Goal: Task Accomplishment & Management: Manage account settings

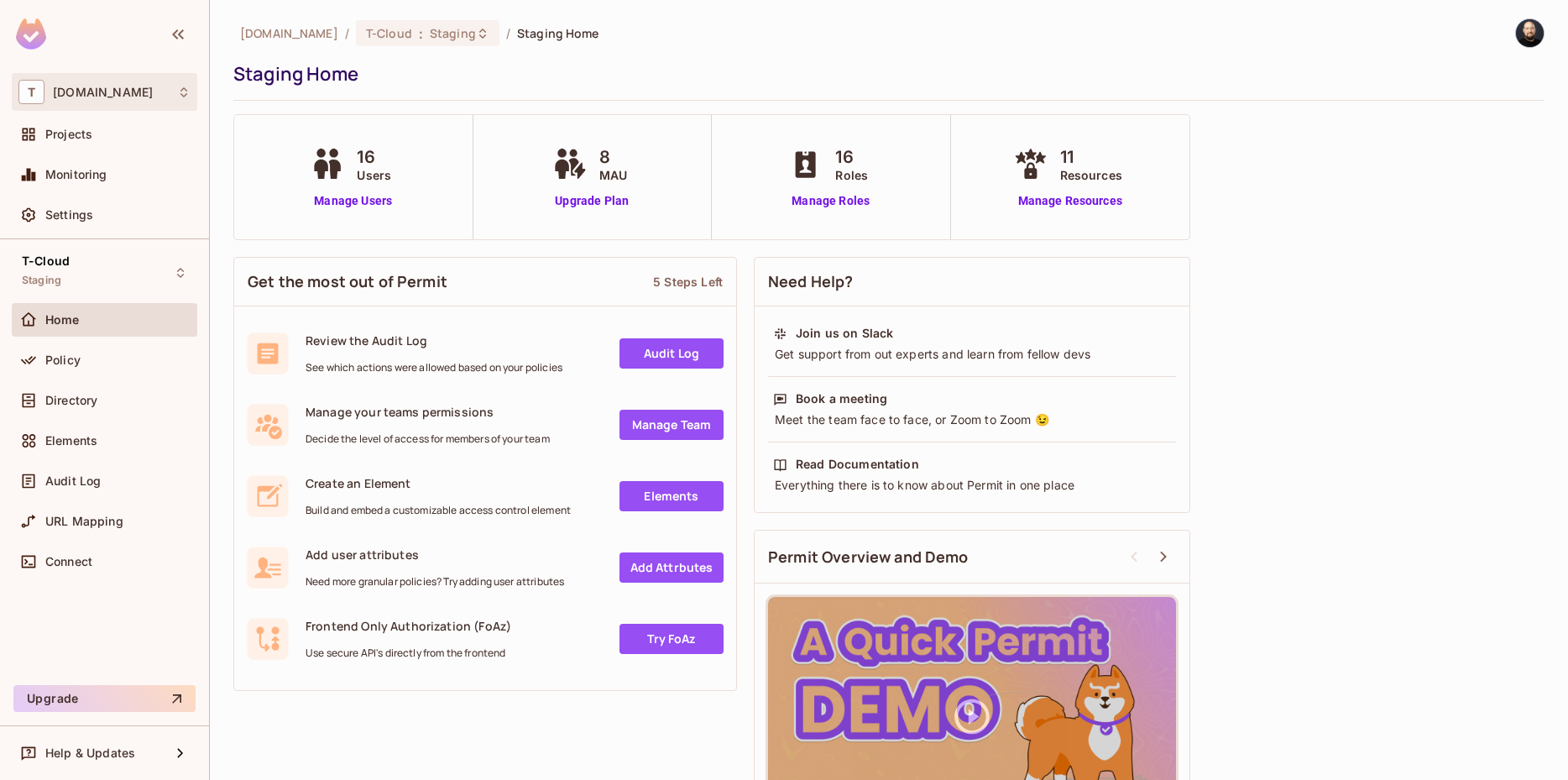
click at [146, 104] on div "T [DOMAIN_NAME]" at bounding box center [104, 91] width 172 height 24
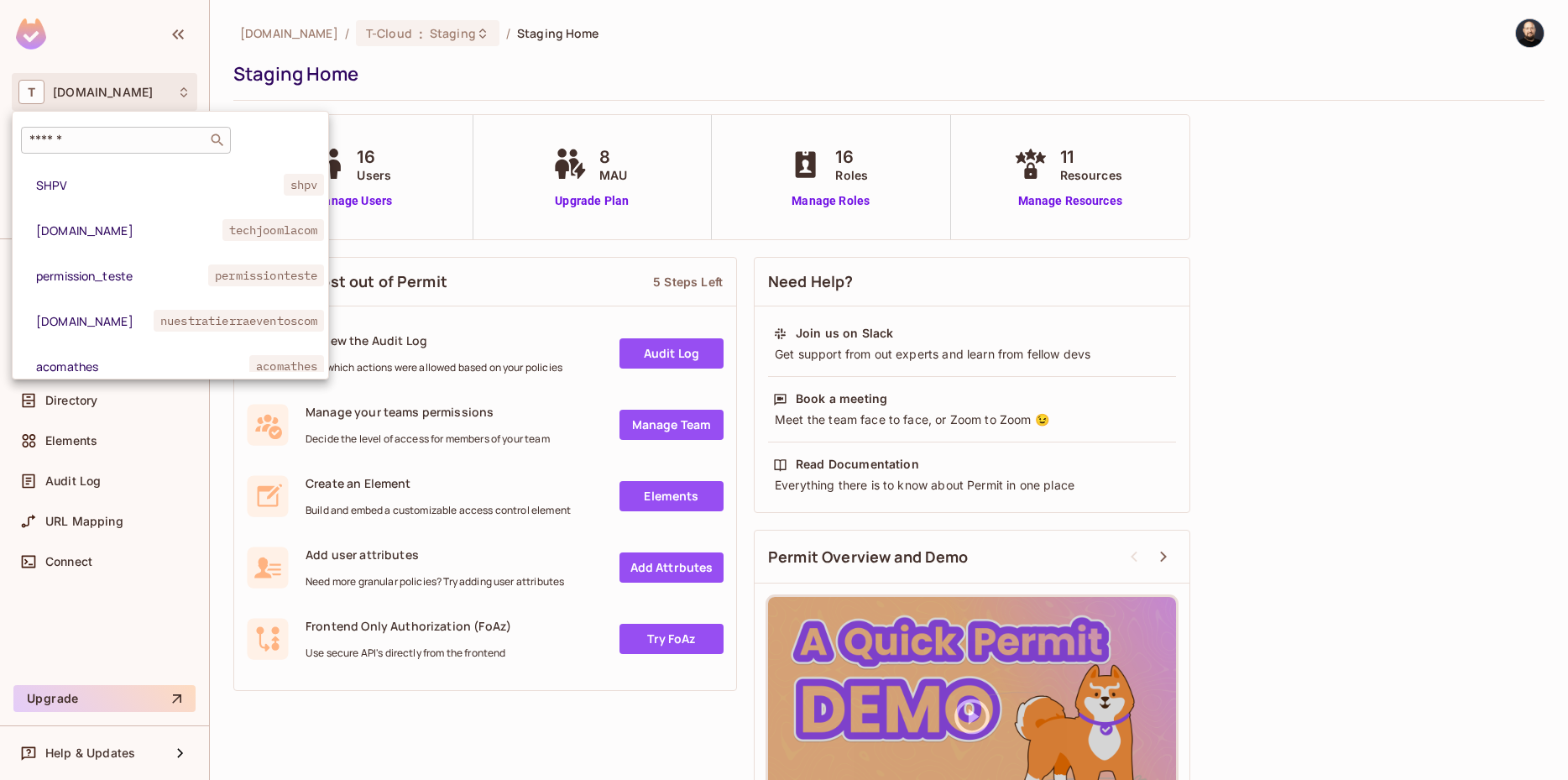
click at [133, 144] on input "text" at bounding box center [114, 139] width 176 height 17
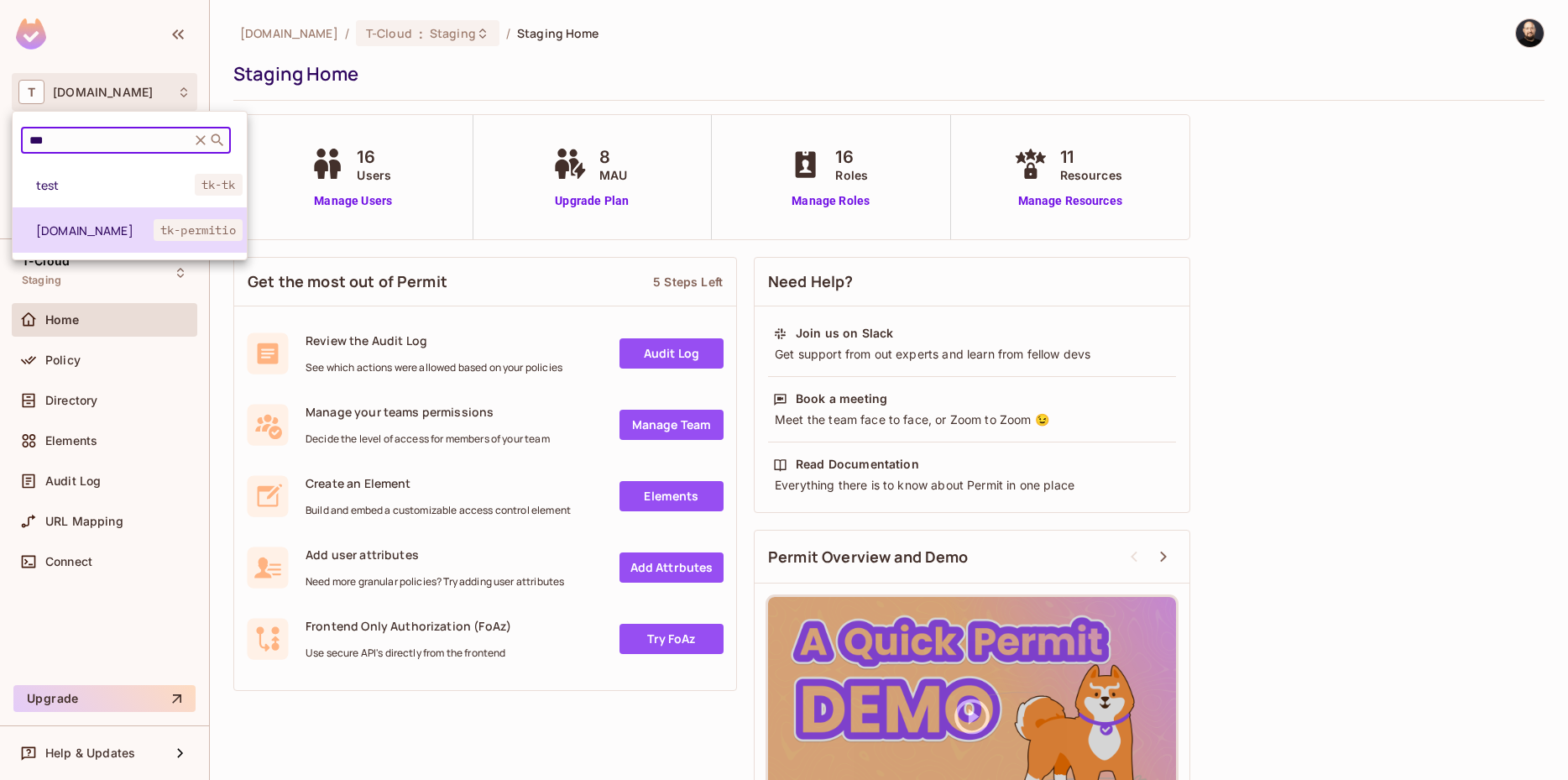
type input "***"
click at [40, 230] on span "[DOMAIN_NAME]" at bounding box center [94, 230] width 118 height 16
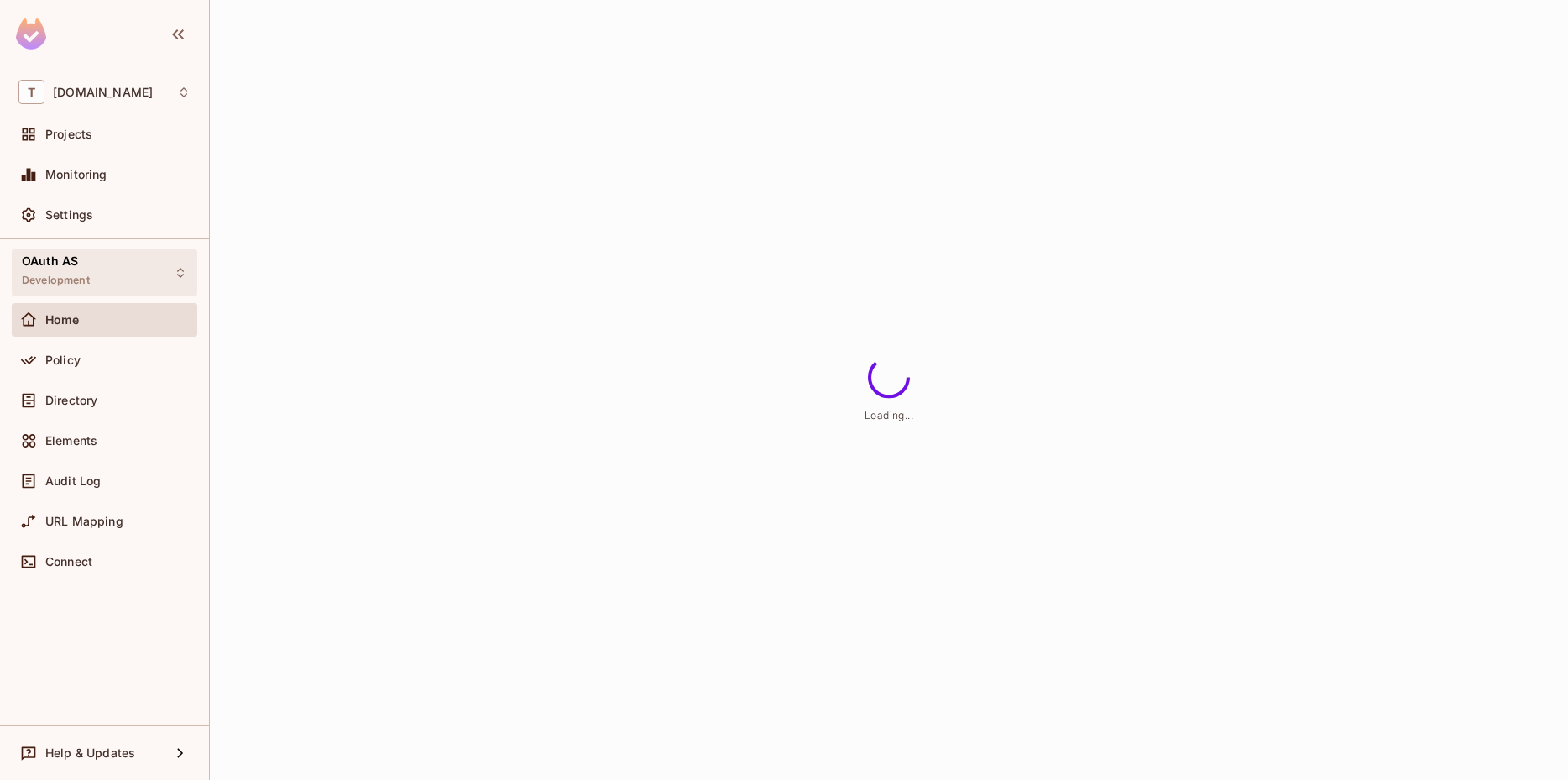
click at [99, 291] on div "OAuth AS Development" at bounding box center [104, 271] width 186 height 46
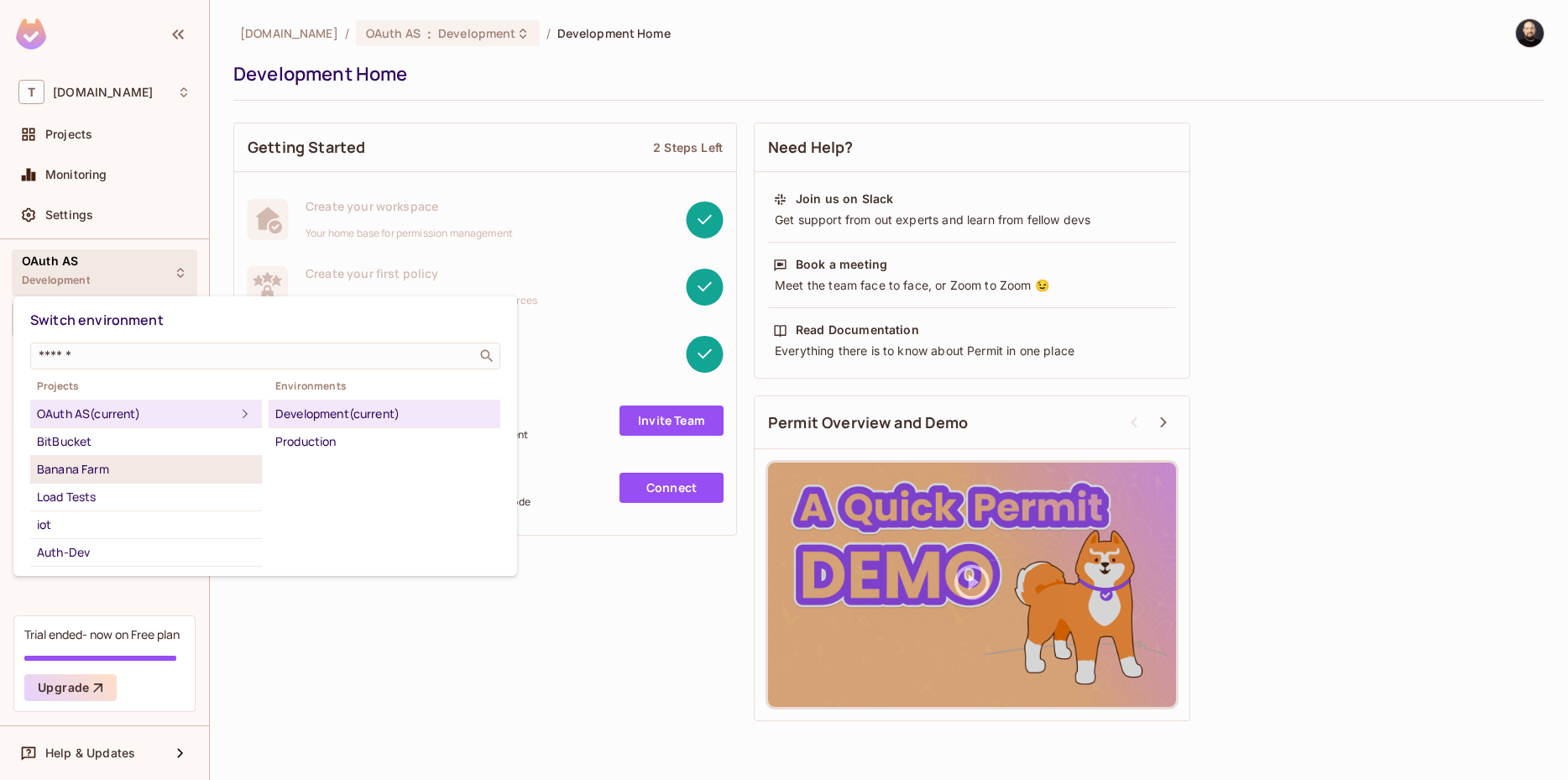
click at [101, 472] on div "Banana Farm" at bounding box center [146, 469] width 218 height 20
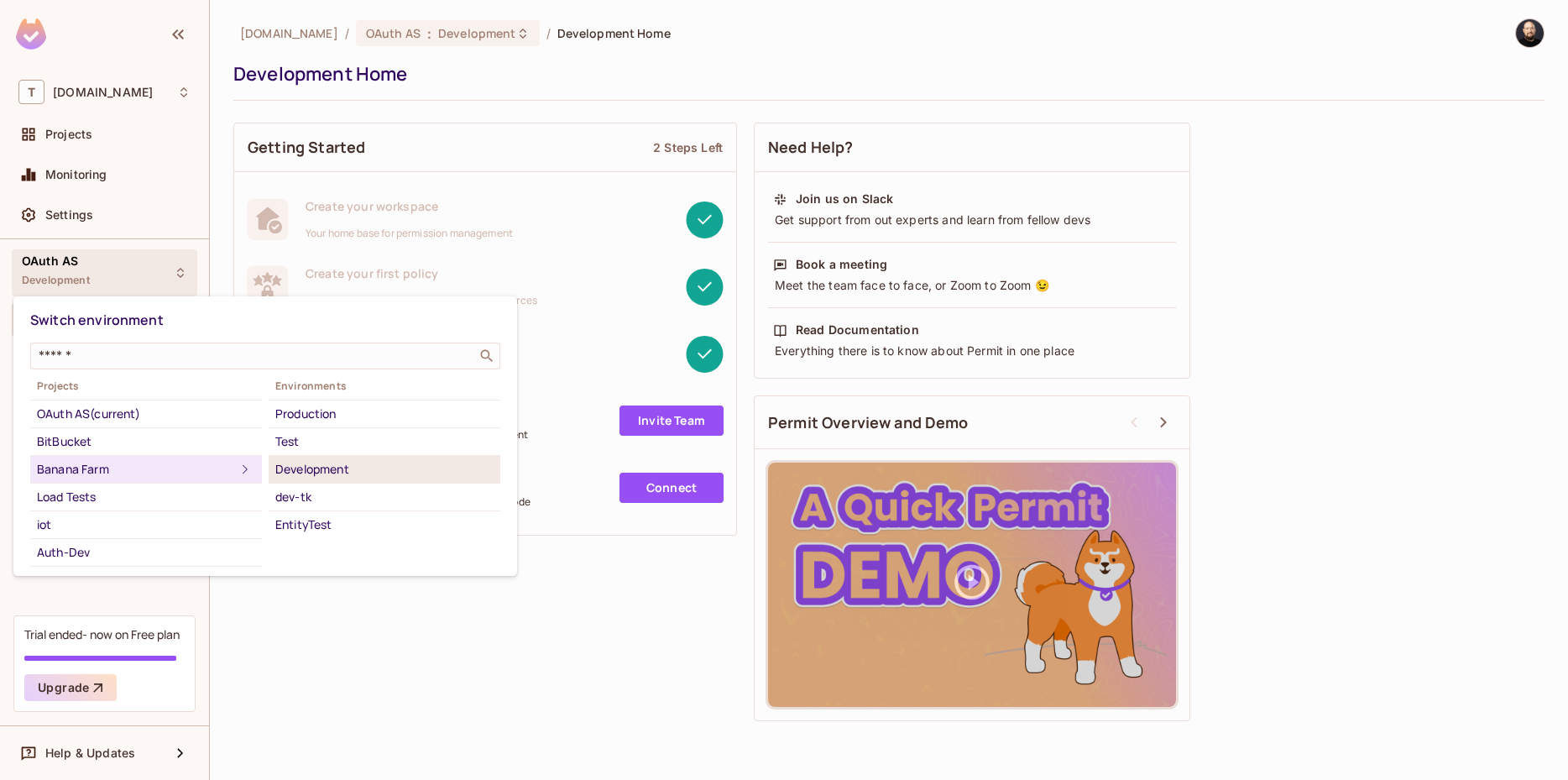
click at [314, 468] on div "Development" at bounding box center [384, 469] width 218 height 20
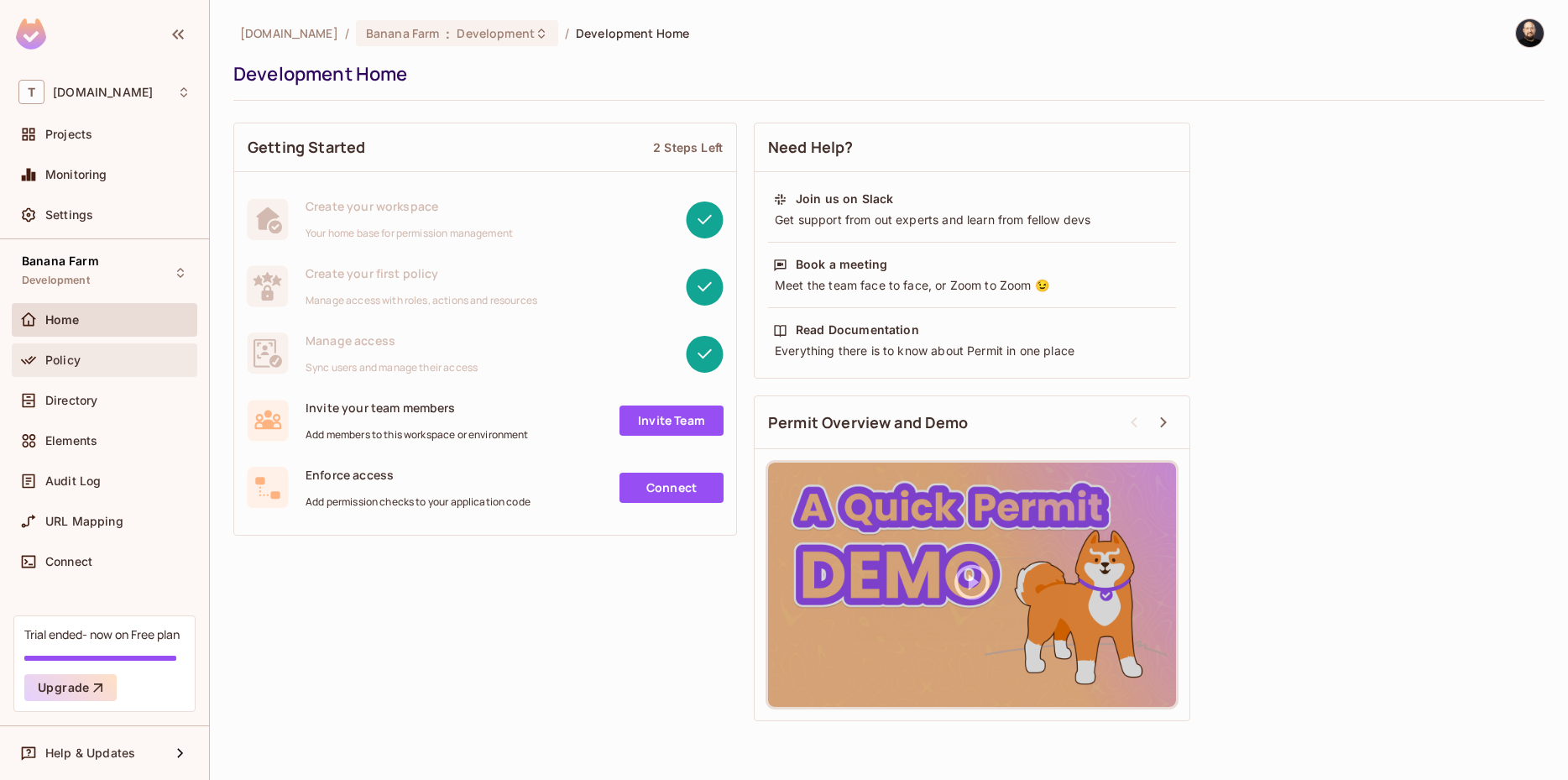
click at [119, 353] on div "Policy" at bounding box center [118, 360] width 145 height 14
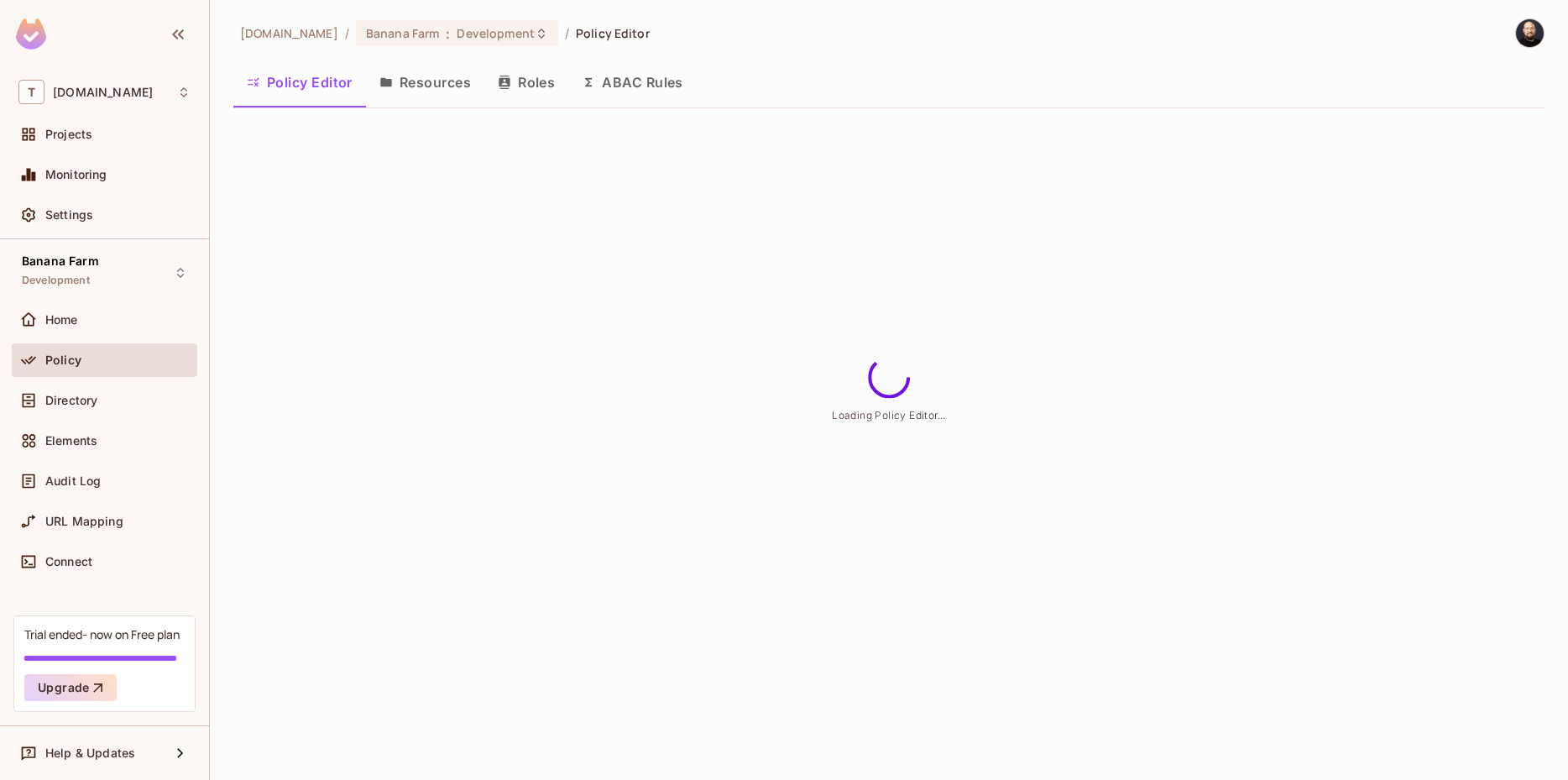
click at [624, 77] on button "ABAC Rules" at bounding box center [632, 82] width 128 height 42
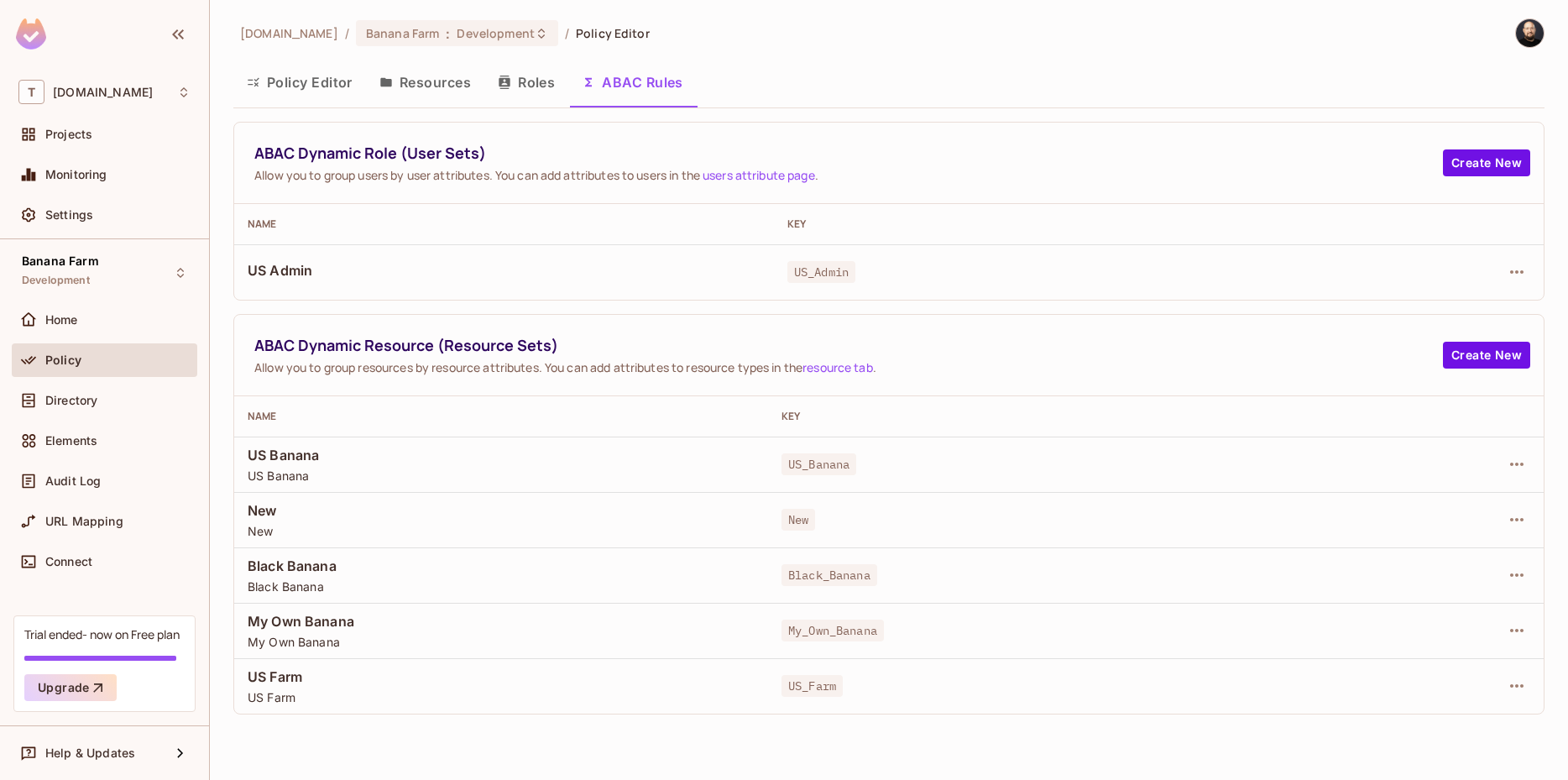
click at [272, 271] on span "US Admin" at bounding box center [504, 269] width 513 height 18
click at [79, 266] on span "Banana Farm" at bounding box center [59, 261] width 77 height 14
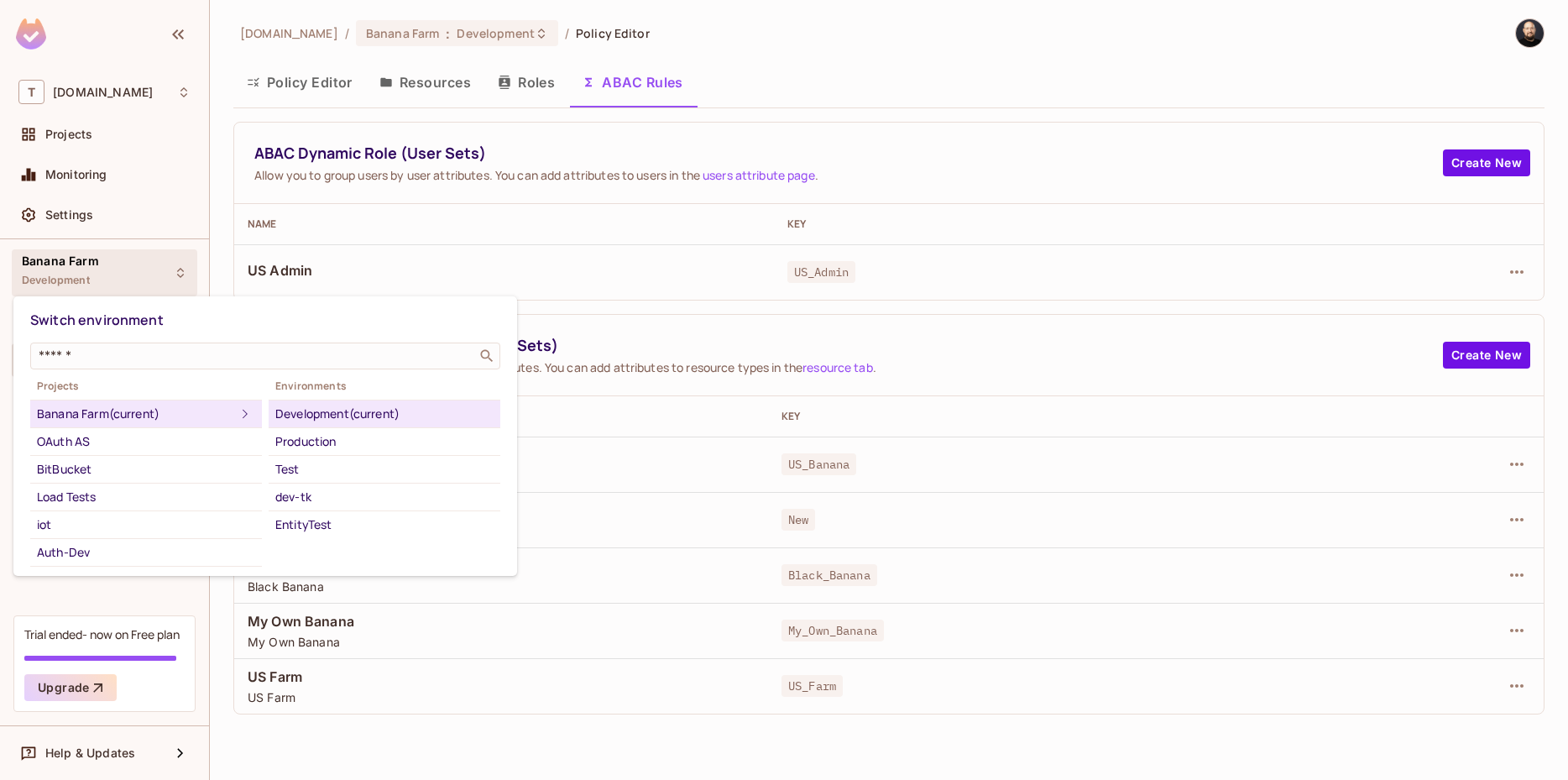
click at [217, 270] on div at bounding box center [784, 390] width 1568 height 780
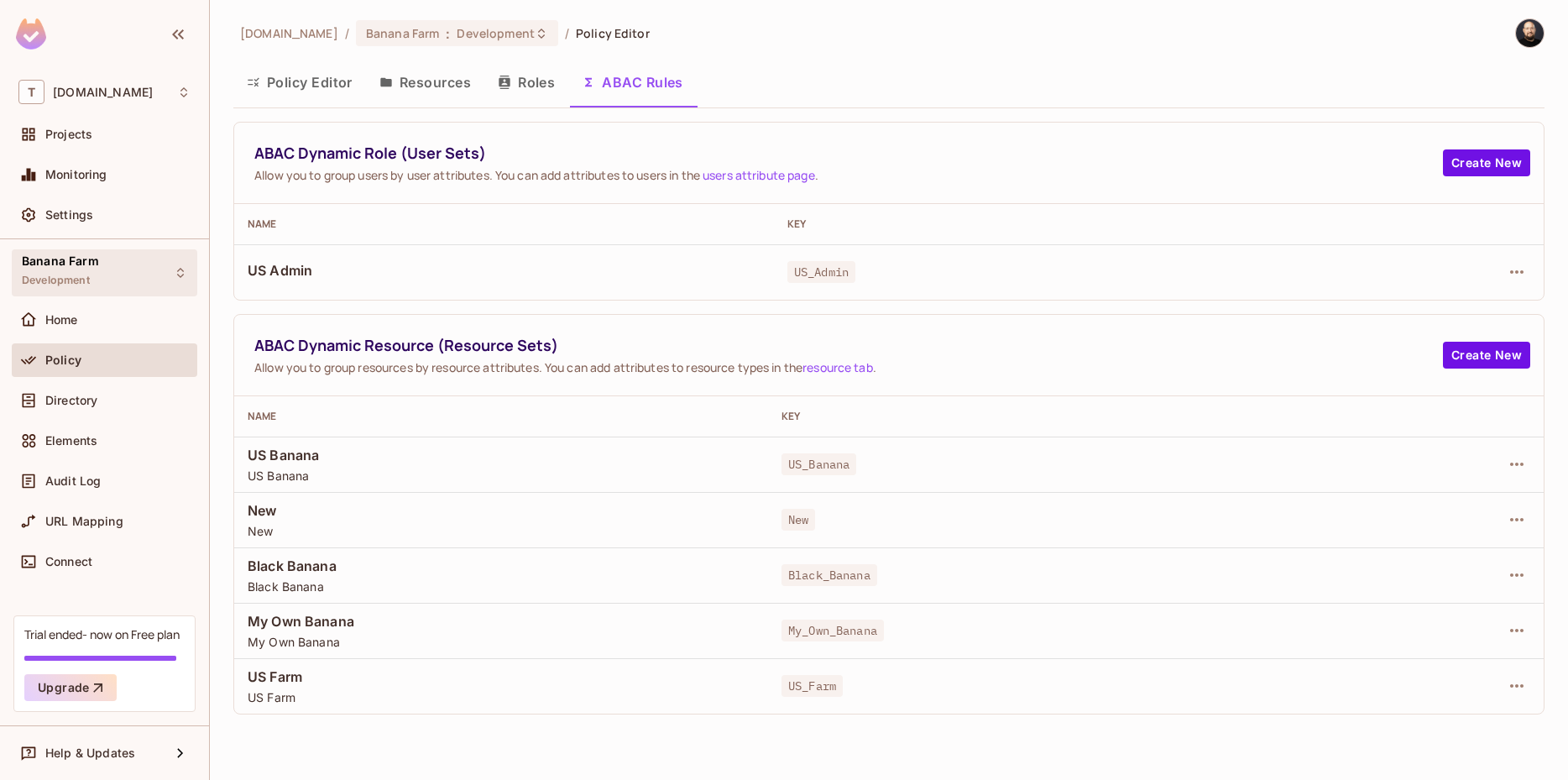
click at [102, 261] on div "Banana Farm Development" at bounding box center [104, 271] width 186 height 46
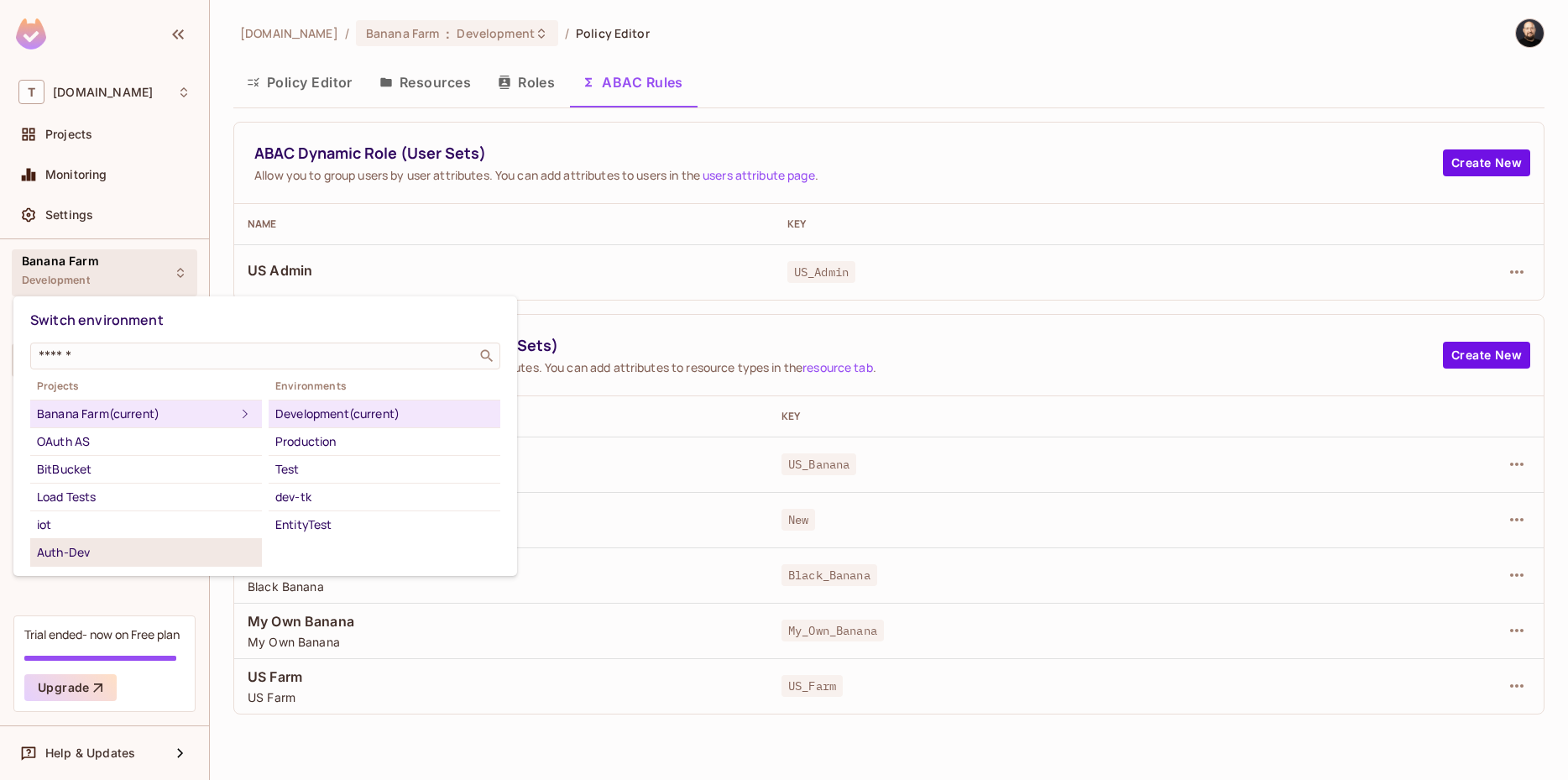
scroll to position [193, 0]
click at [1009, 181] on div at bounding box center [784, 390] width 1568 height 780
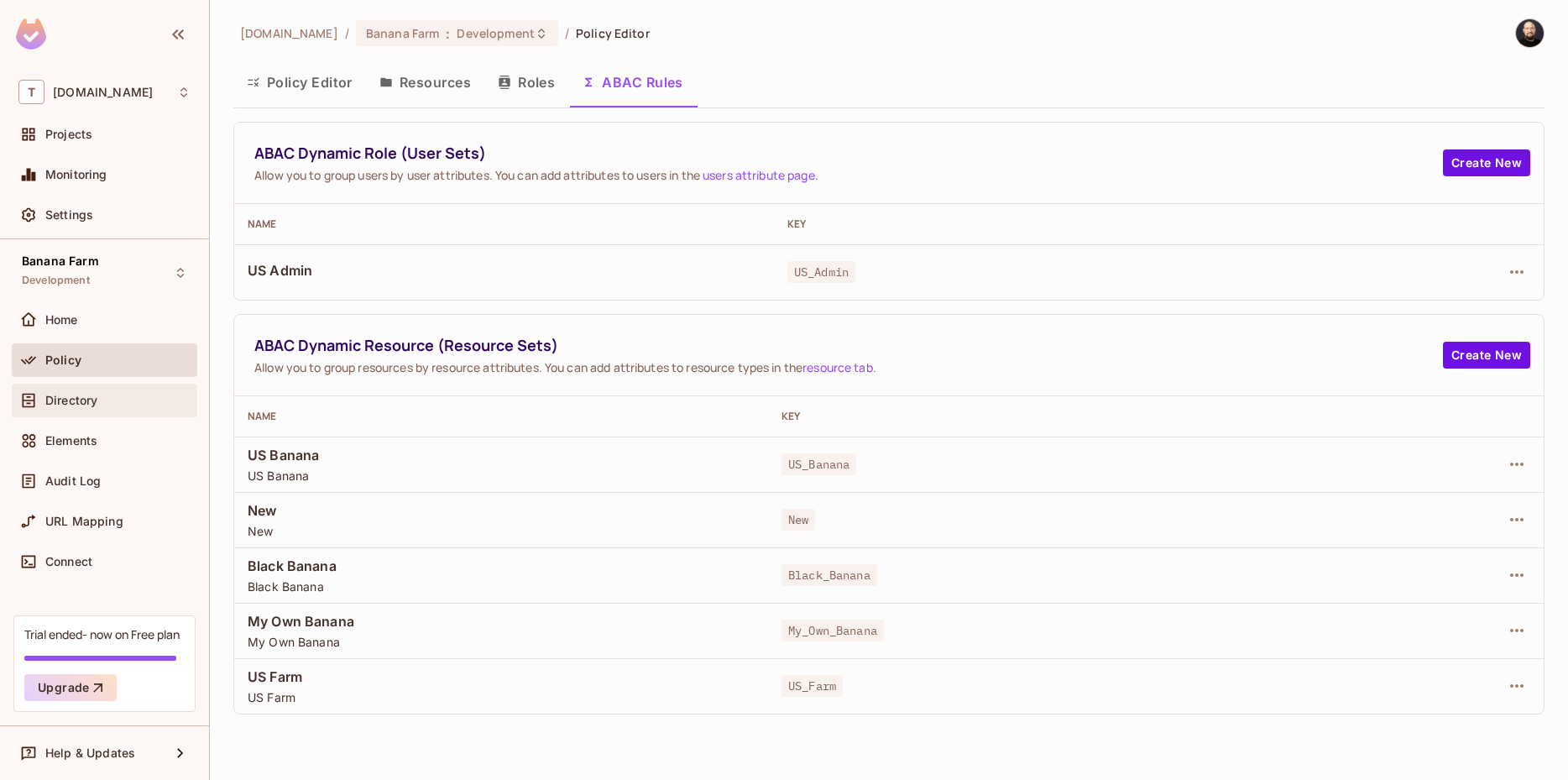
click at [99, 390] on div "Directory" at bounding box center [104, 400] width 172 height 20
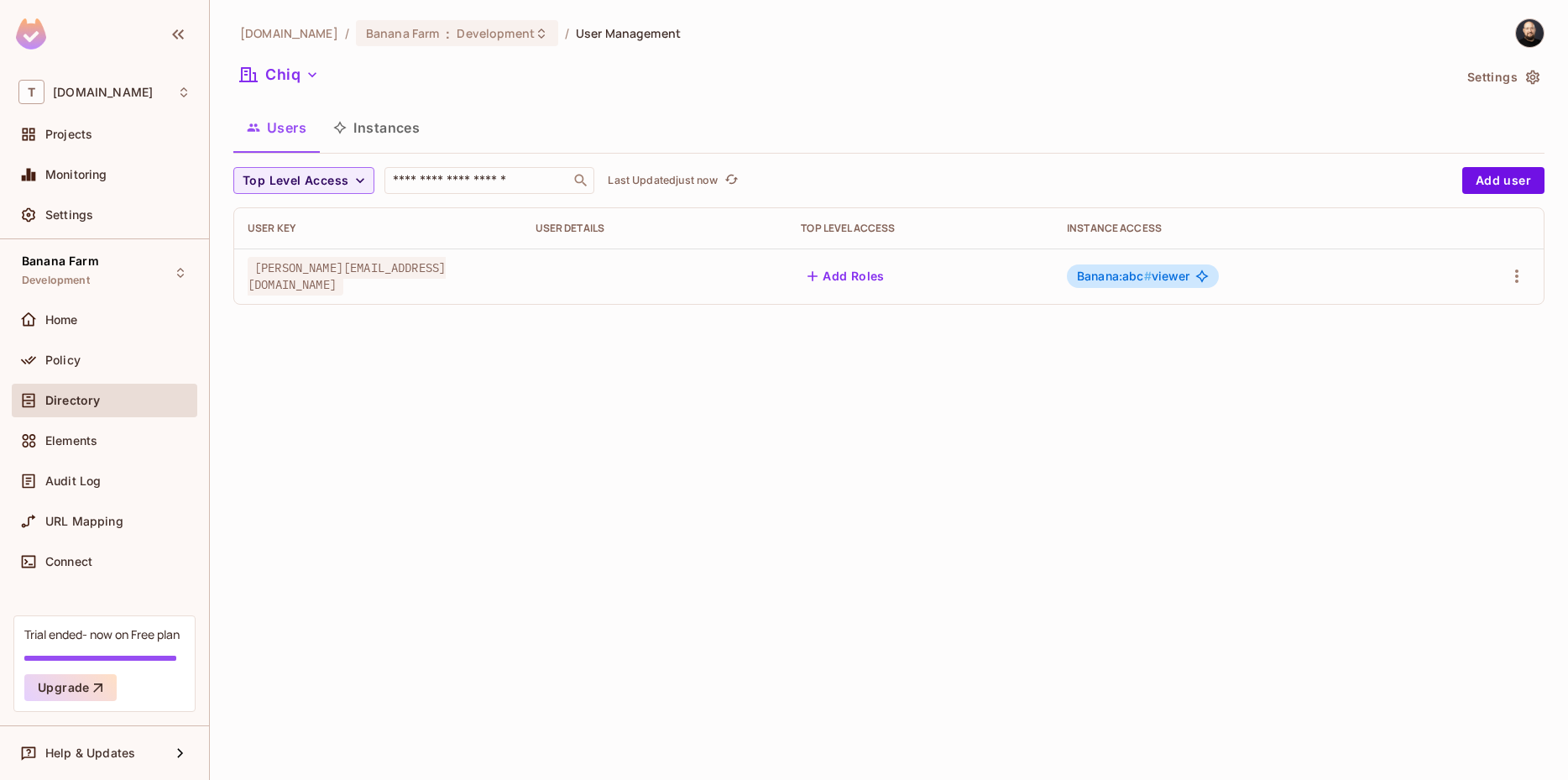
click at [385, 131] on button "Instances" at bounding box center [376, 127] width 113 height 42
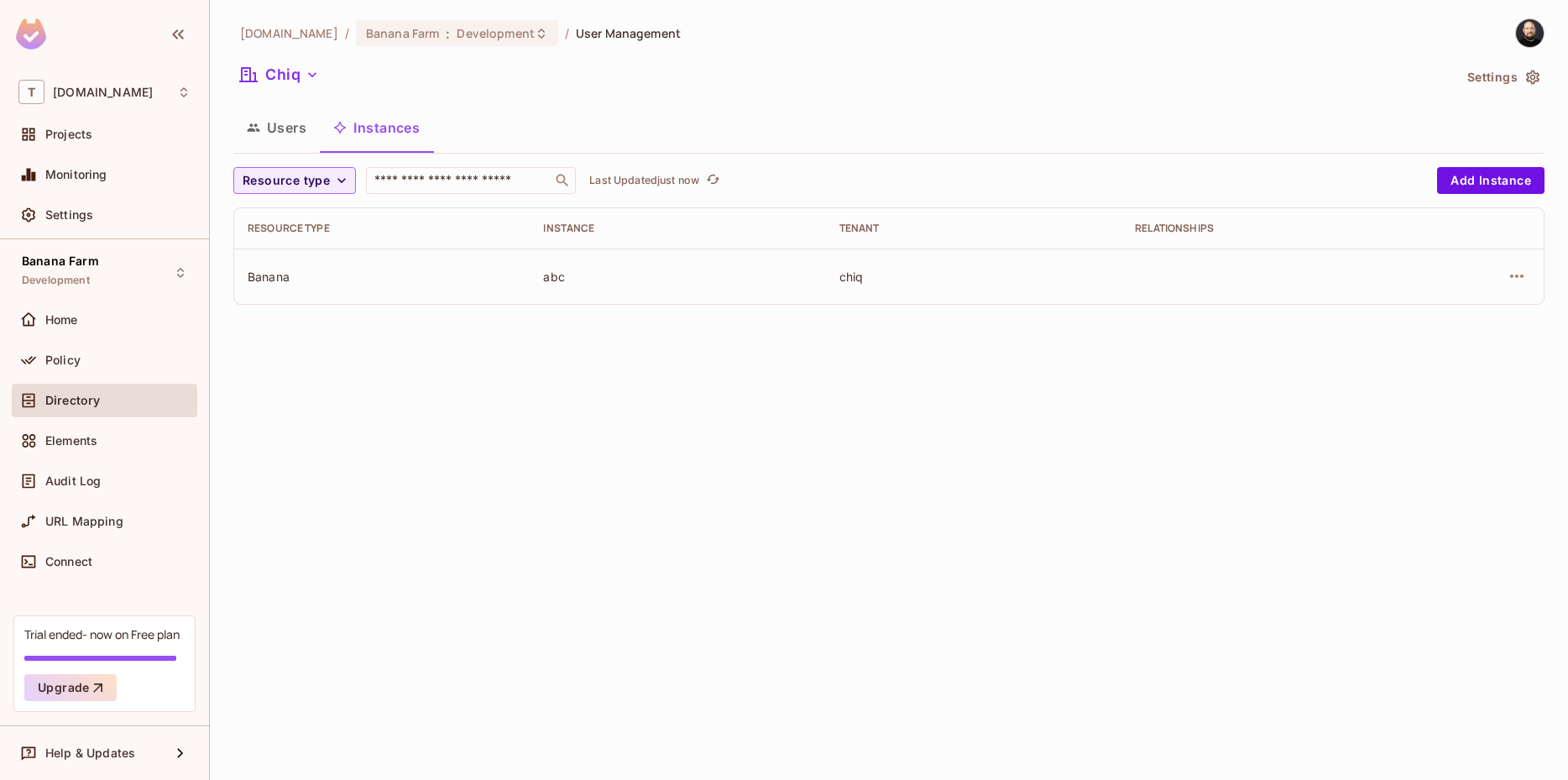
click at [294, 127] on button "Users" at bounding box center [276, 127] width 87 height 42
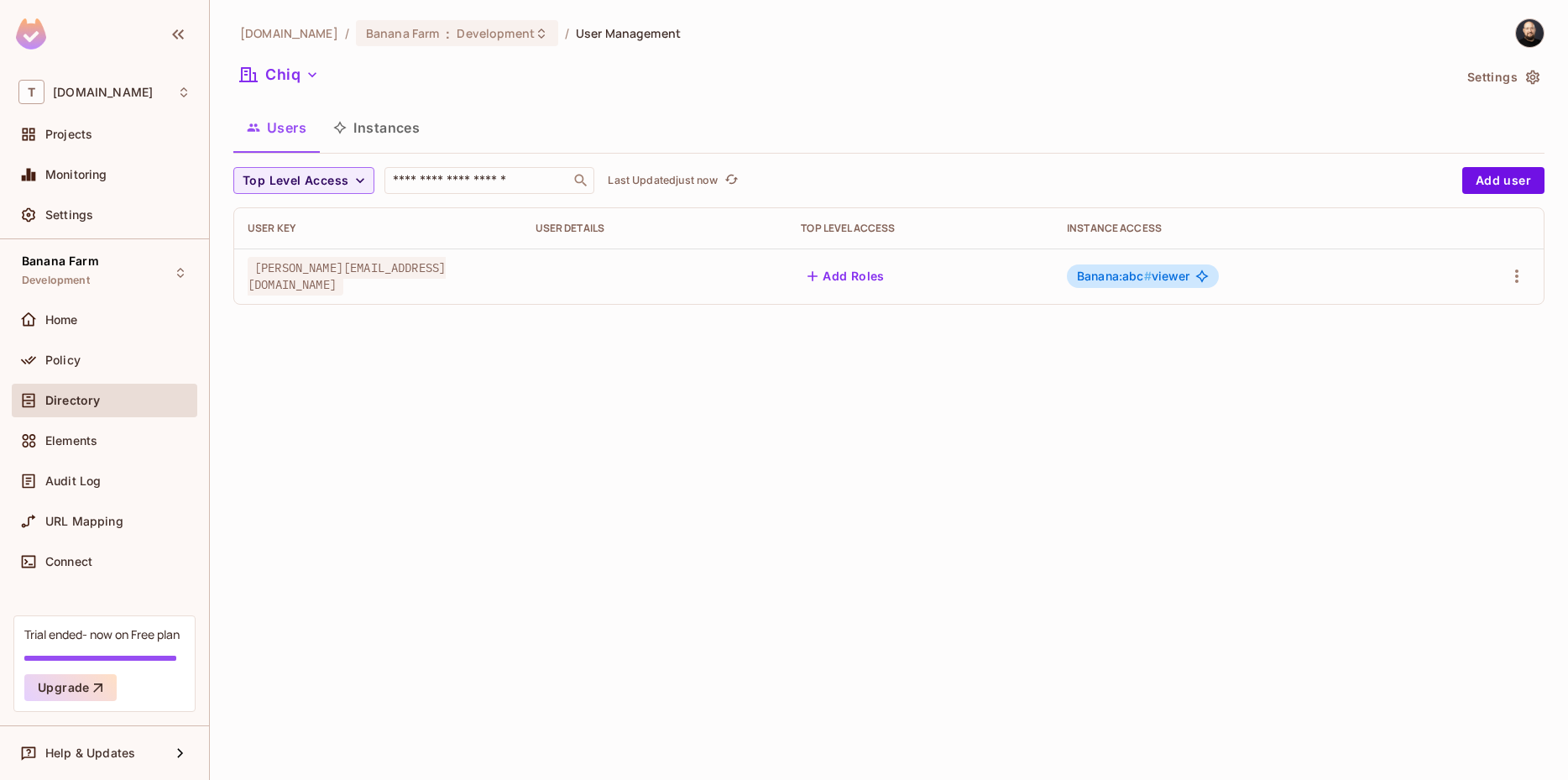
click at [1178, 280] on span "Banana:abc # viewer" at bounding box center [1133, 276] width 113 height 14
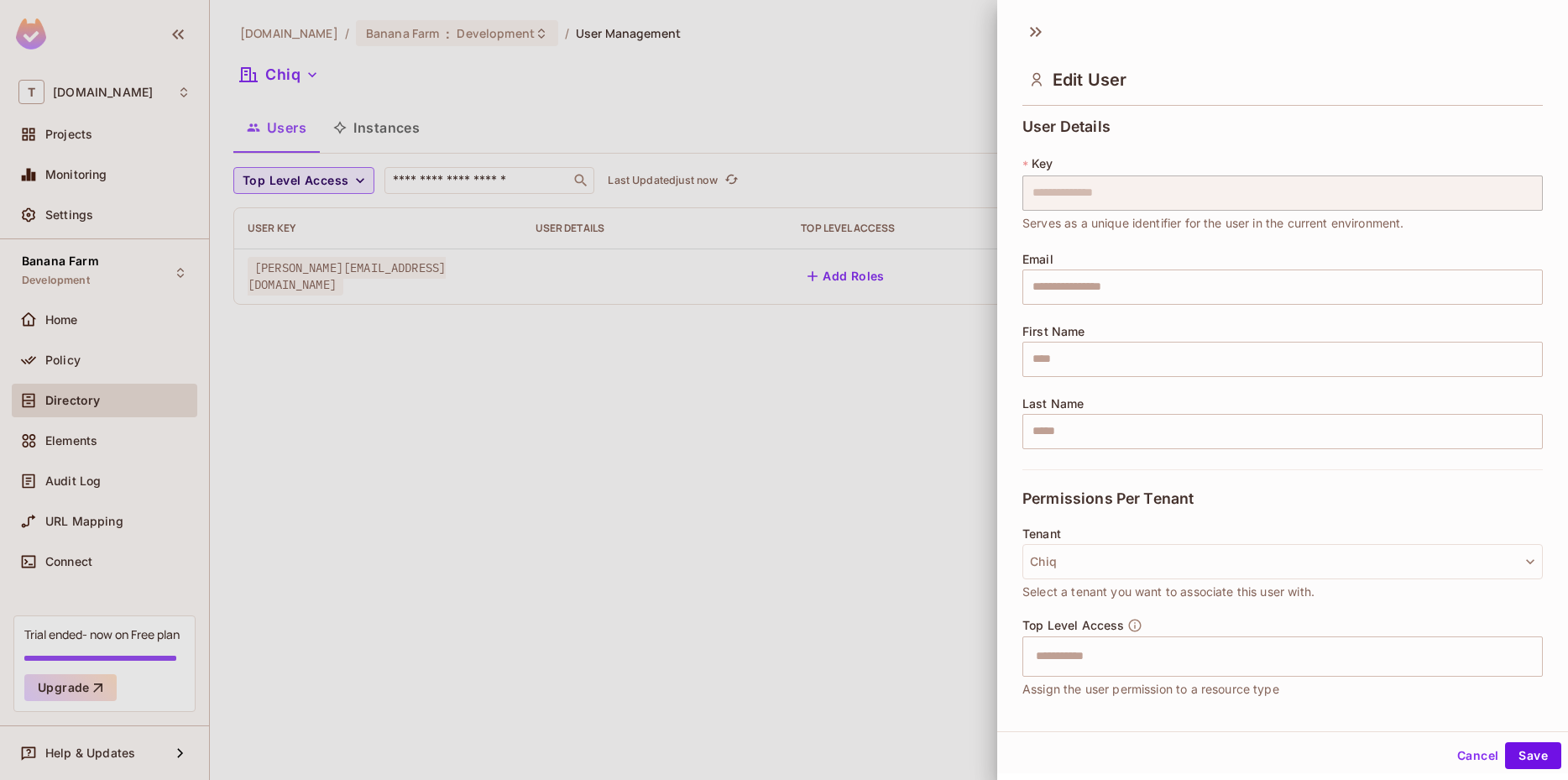
scroll to position [162, 0]
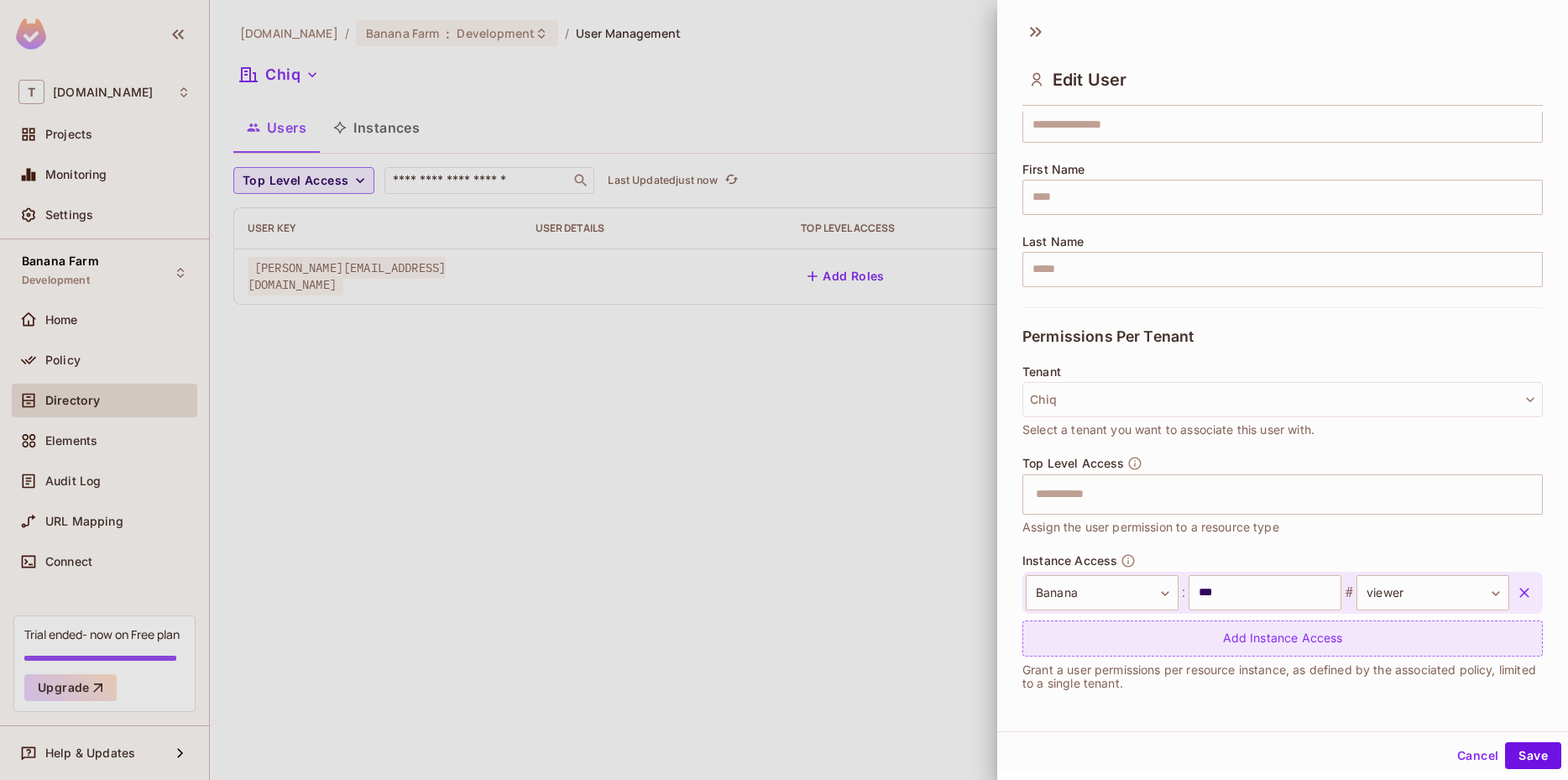
click at [1128, 635] on div "Add Instance Access" at bounding box center [1282, 638] width 520 height 36
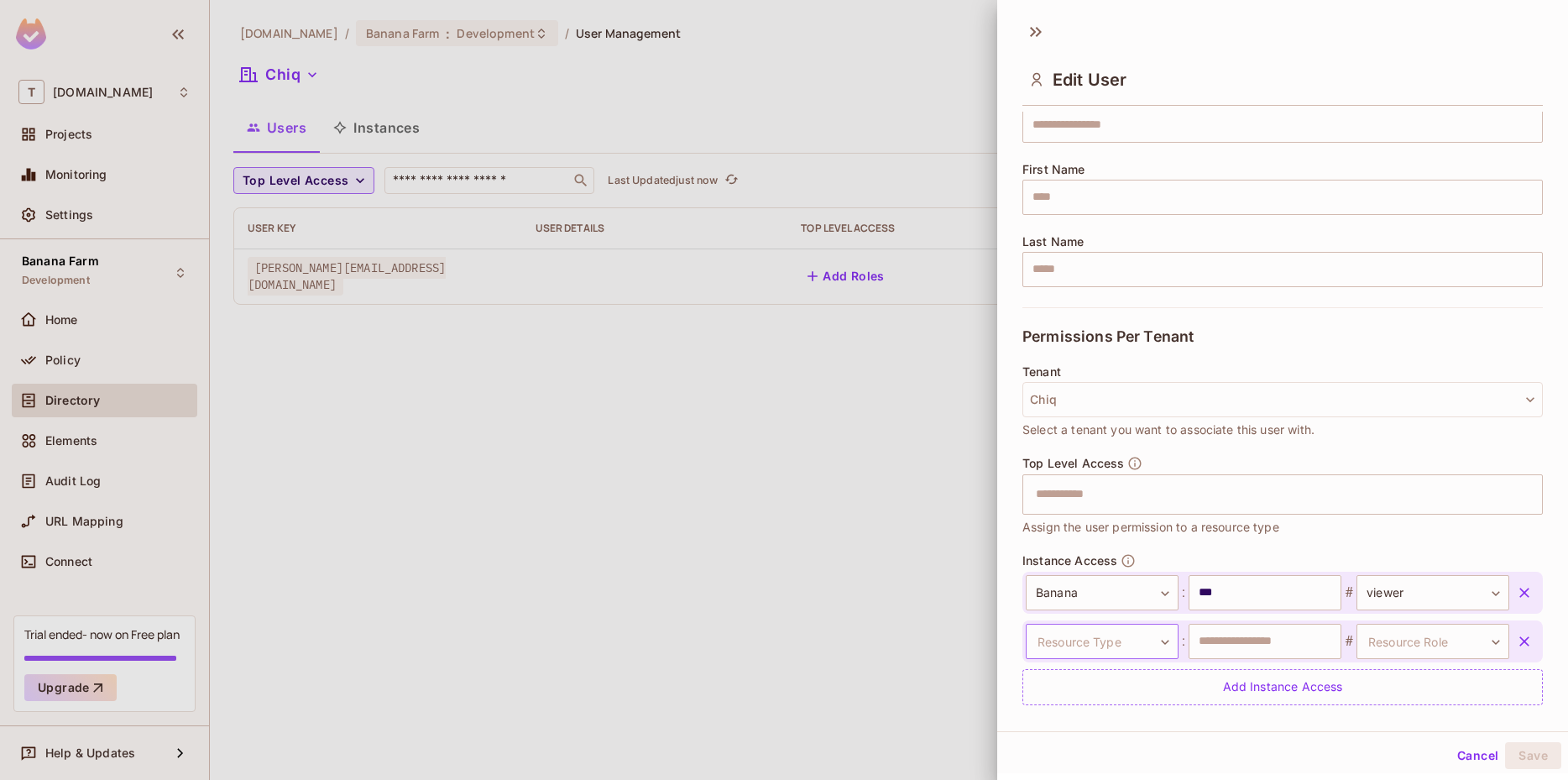
click at [1102, 654] on body "**********" at bounding box center [784, 390] width 1568 height 780
click at [1066, 737] on li "Farm" at bounding box center [1094, 744] width 155 height 30
click at [1244, 639] on input "text" at bounding box center [1265, 641] width 153 height 35
click at [1078, 633] on body "**********" at bounding box center [784, 390] width 1568 height 780
click at [1074, 634] on div at bounding box center [1094, 648] width 155 height 40
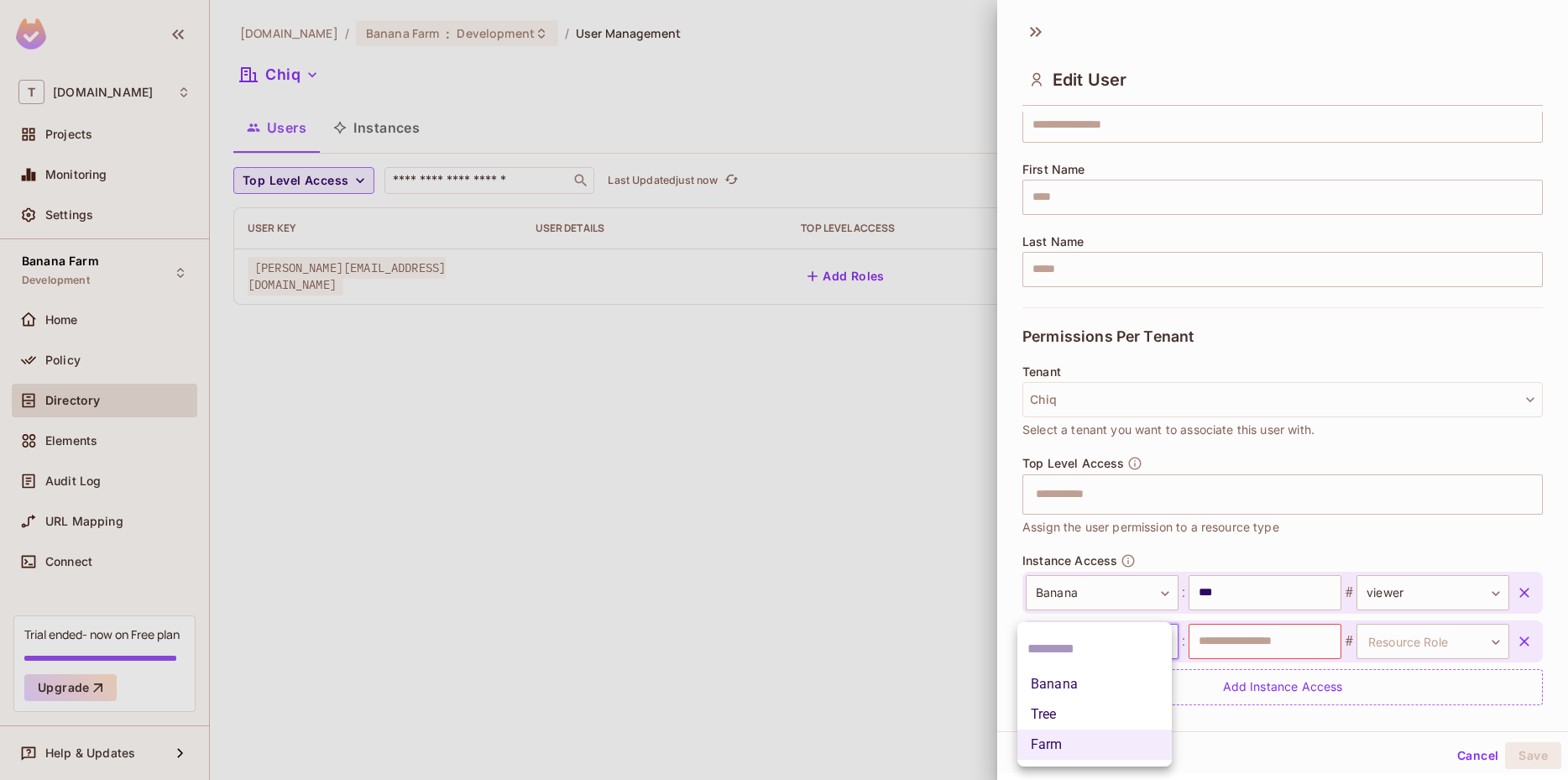
click at [1065, 685] on li "Banana" at bounding box center [1094, 684] width 155 height 30
click at [1282, 651] on input "text" at bounding box center [1265, 641] width 153 height 35
click at [359, 47] on div at bounding box center [784, 390] width 1568 height 780
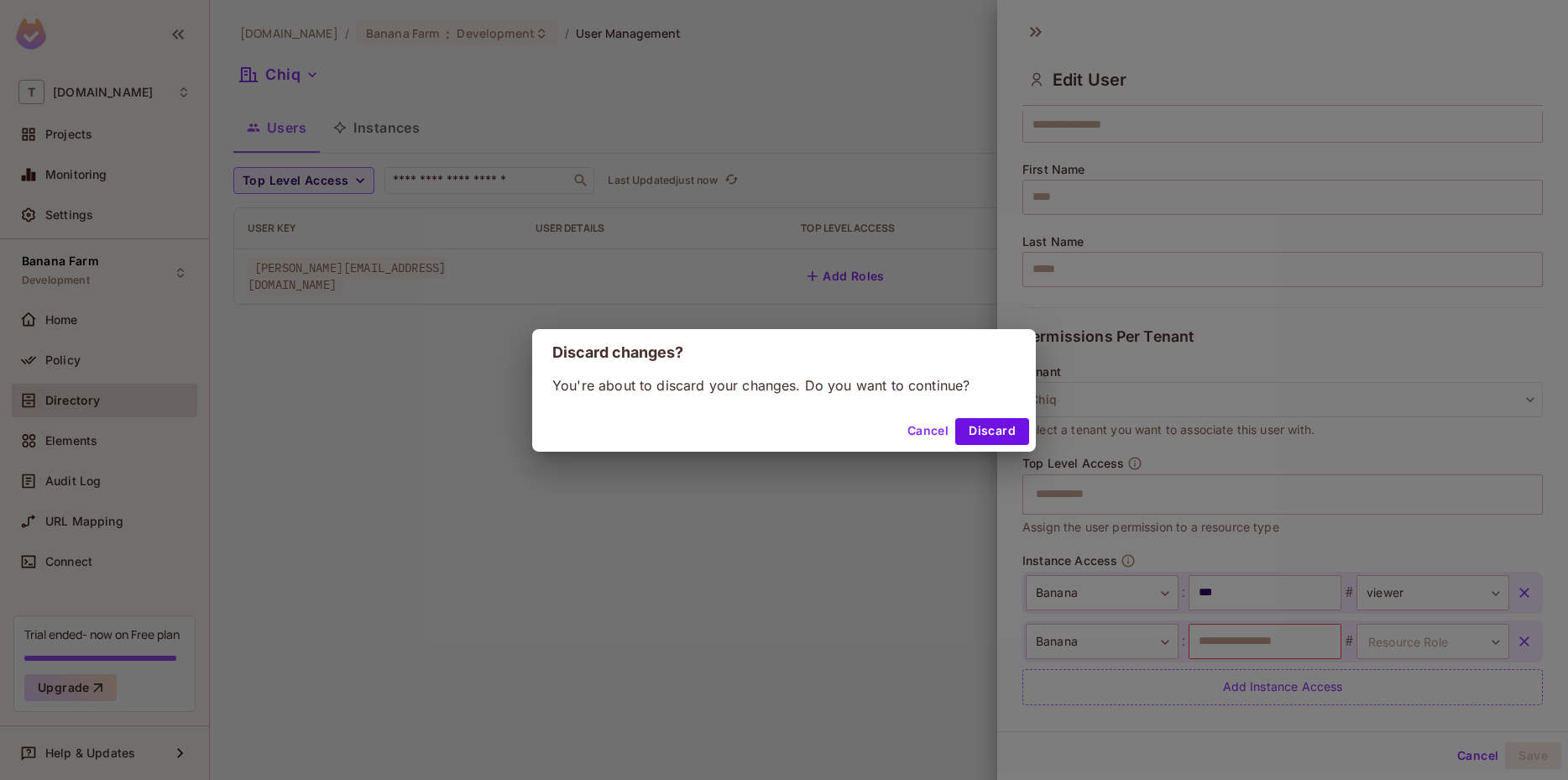
click at [982, 415] on div "Cancel Discard" at bounding box center [784, 431] width 504 height 40
drag, startPoint x: 982, startPoint y: 424, endPoint x: 903, endPoint y: 381, distance: 89.9
click at [981, 424] on button "Discard" at bounding box center [992, 432] width 74 height 27
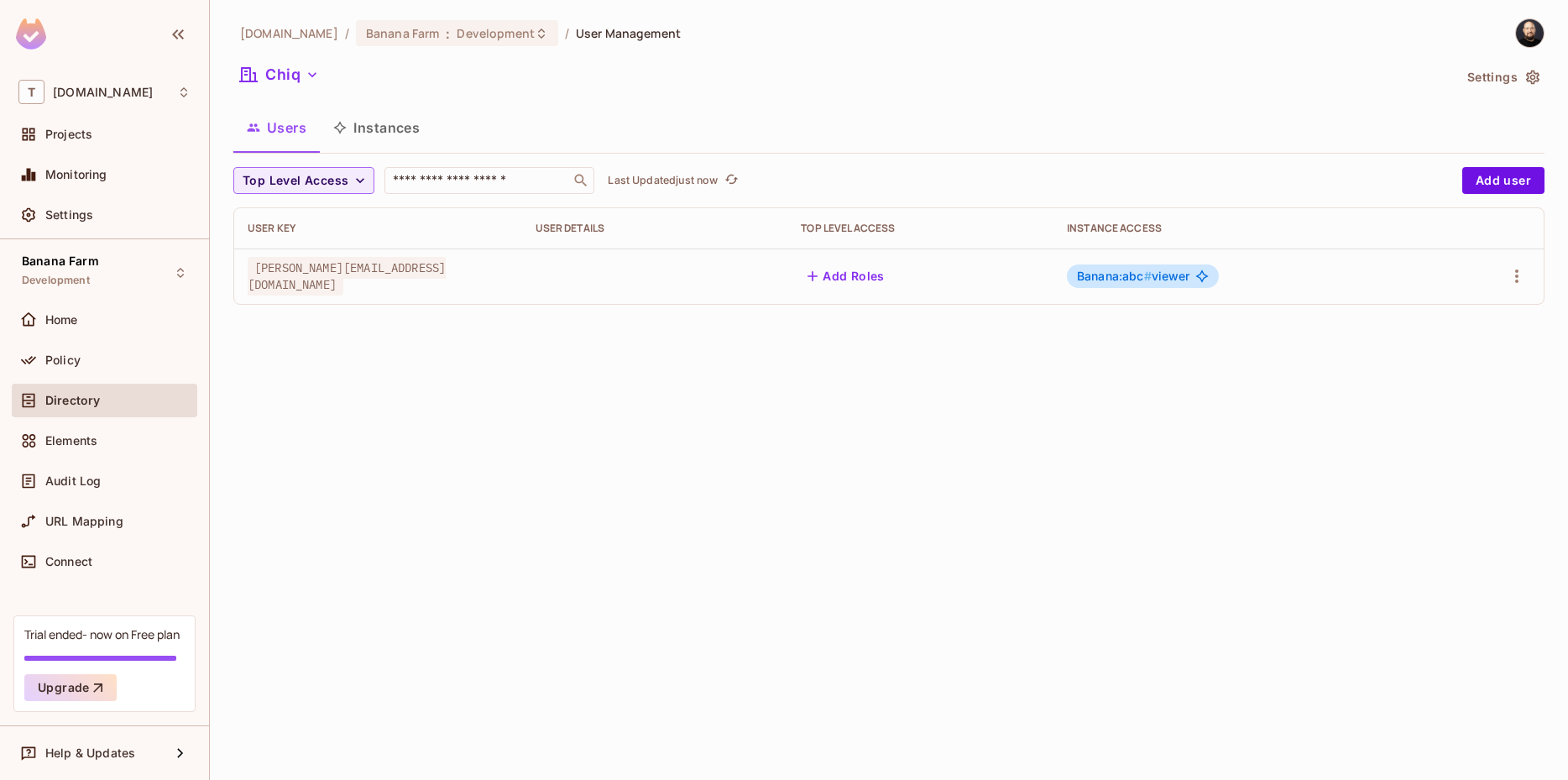
click at [410, 142] on button "Instances" at bounding box center [376, 127] width 113 height 42
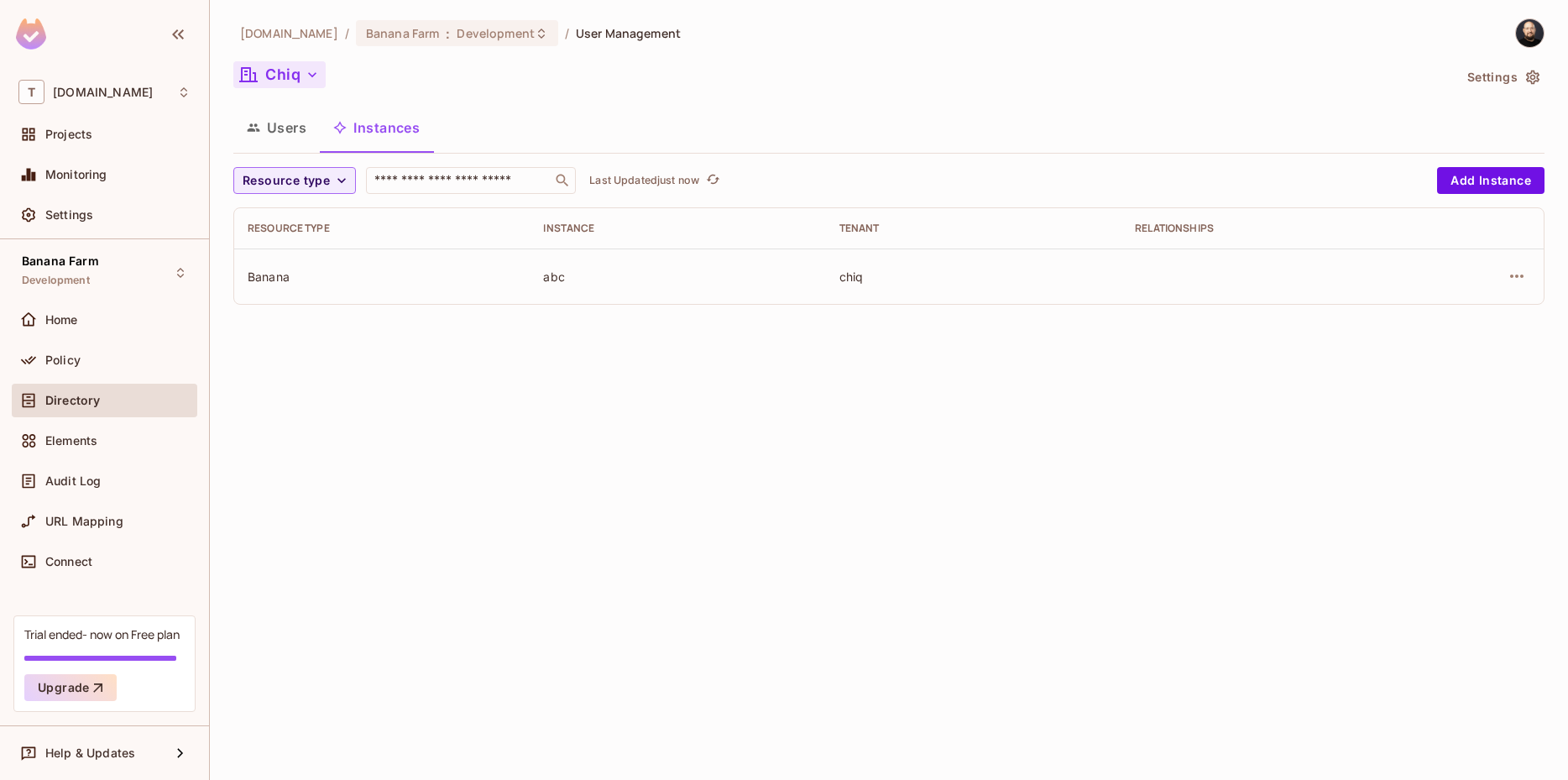
click at [273, 75] on button "Chiq" at bounding box center [279, 75] width 92 height 27
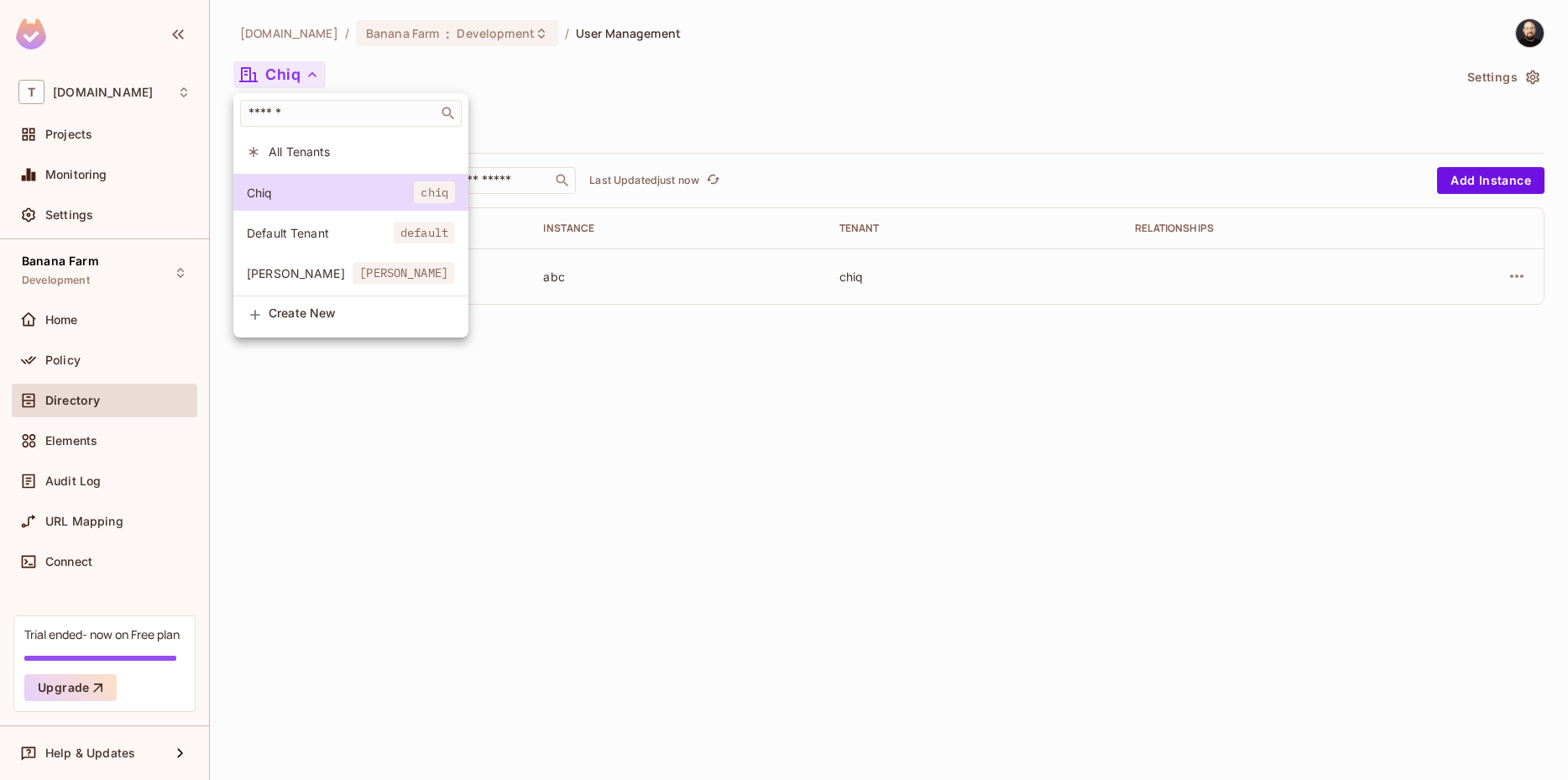
click at [303, 266] on span "[PERSON_NAME]" at bounding box center [300, 273] width 106 height 16
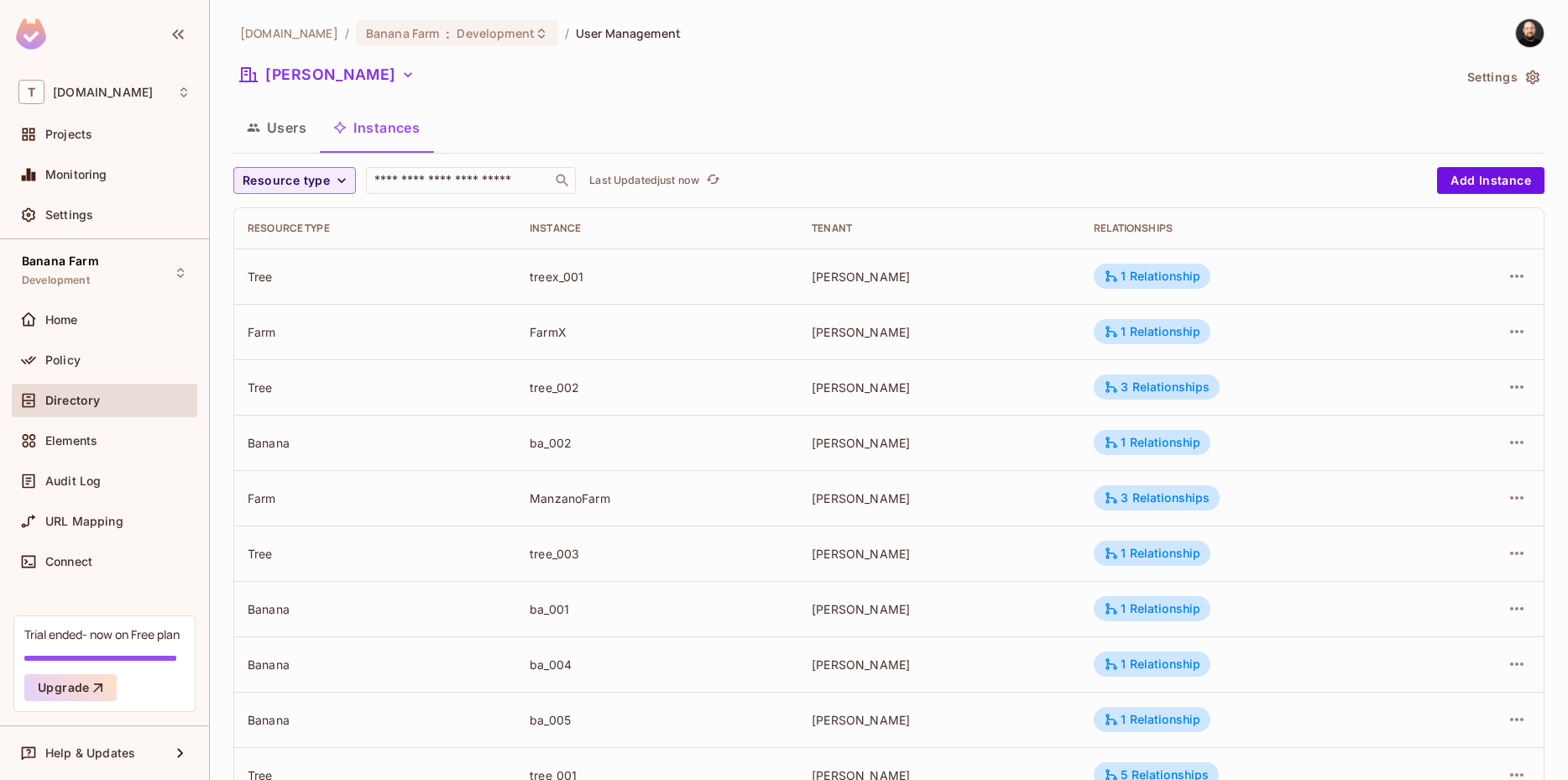
click at [288, 135] on button "Users" at bounding box center [276, 127] width 87 height 42
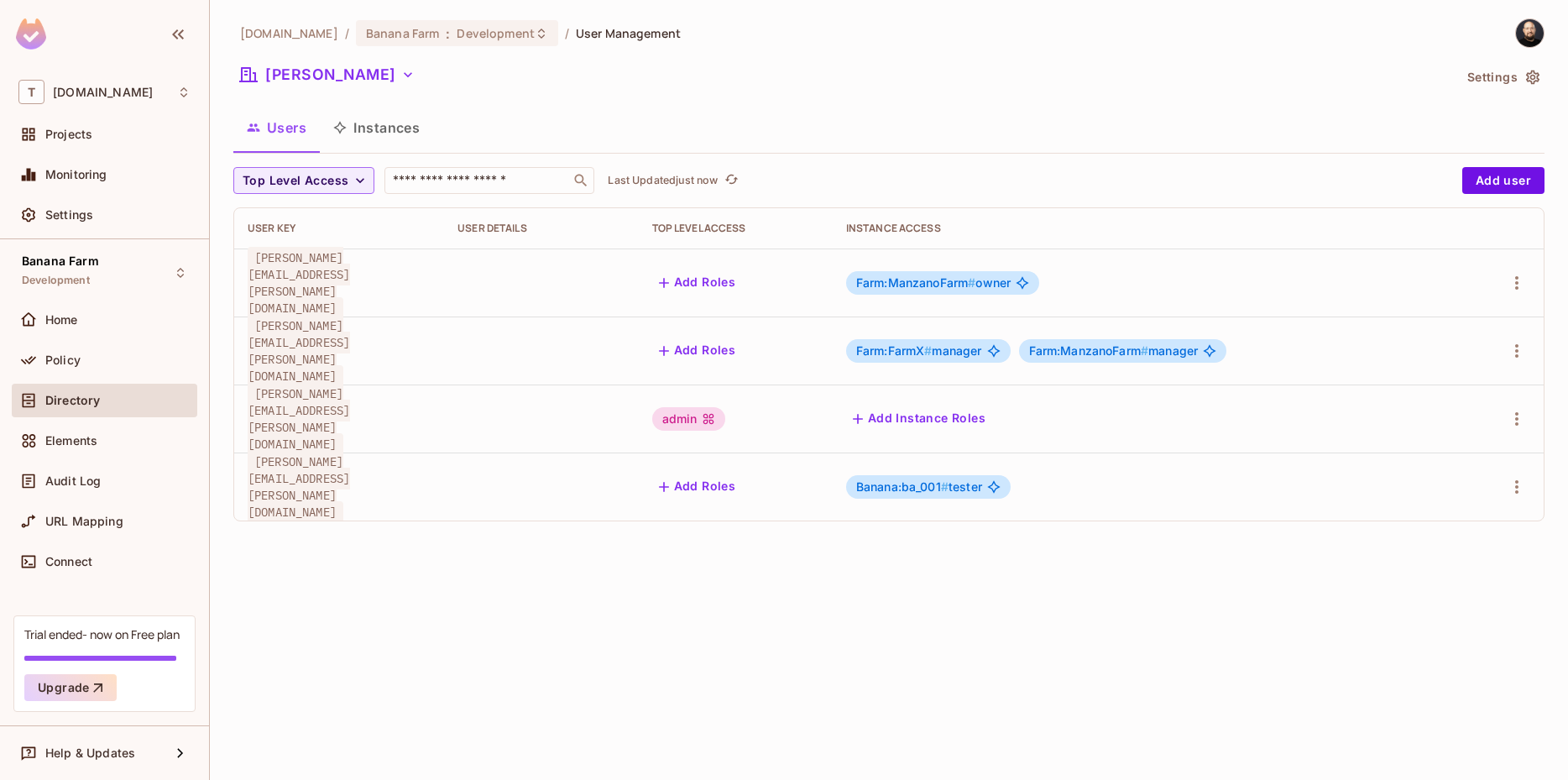
click at [937, 339] on div "Farm:FarmX # manager" at bounding box center [928, 351] width 164 height 23
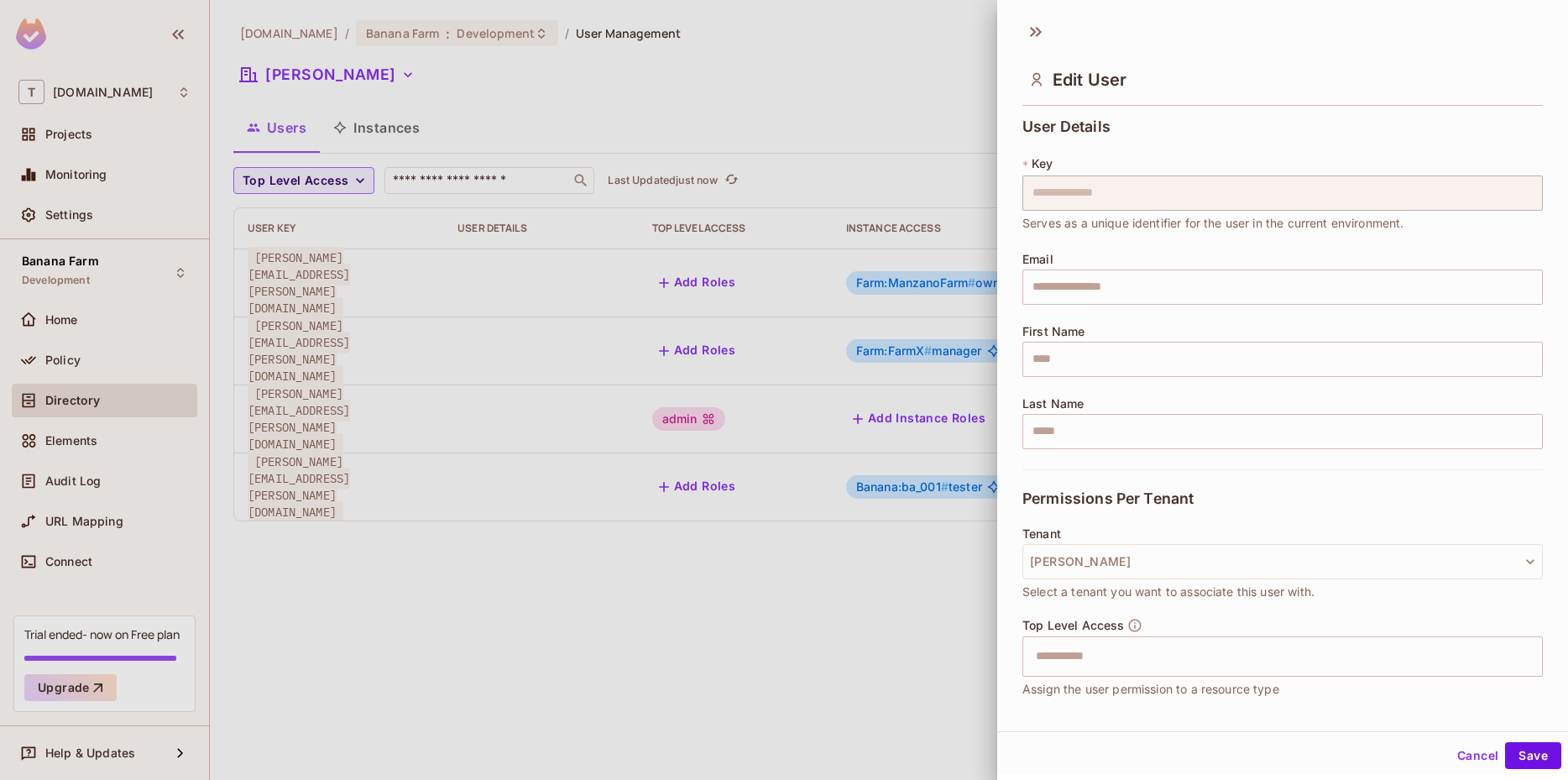
click at [936, 330] on div at bounding box center [784, 390] width 1568 height 780
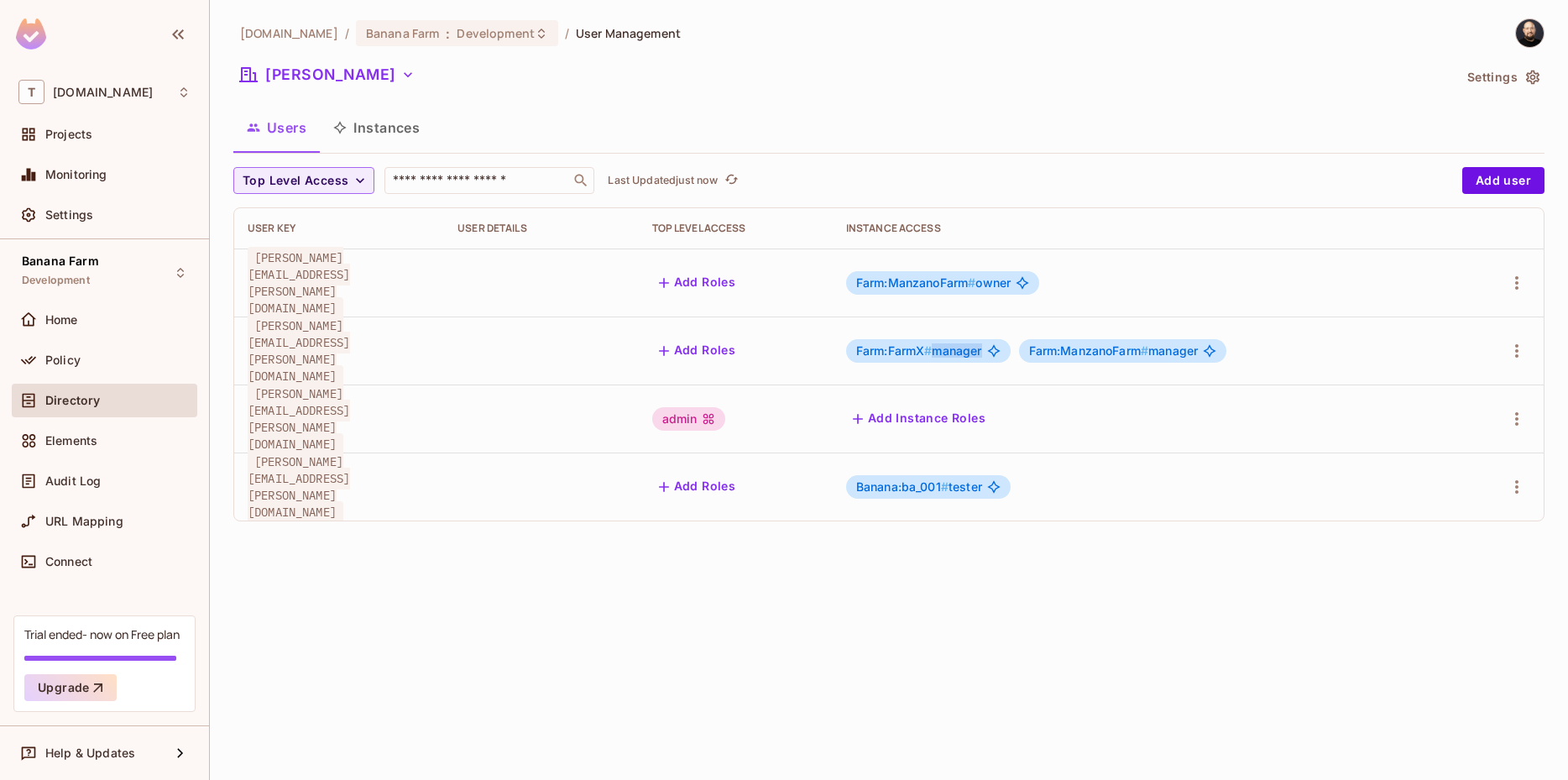
click at [935, 344] on span "Farm:FarmX # manager" at bounding box center [918, 351] width 125 height 14
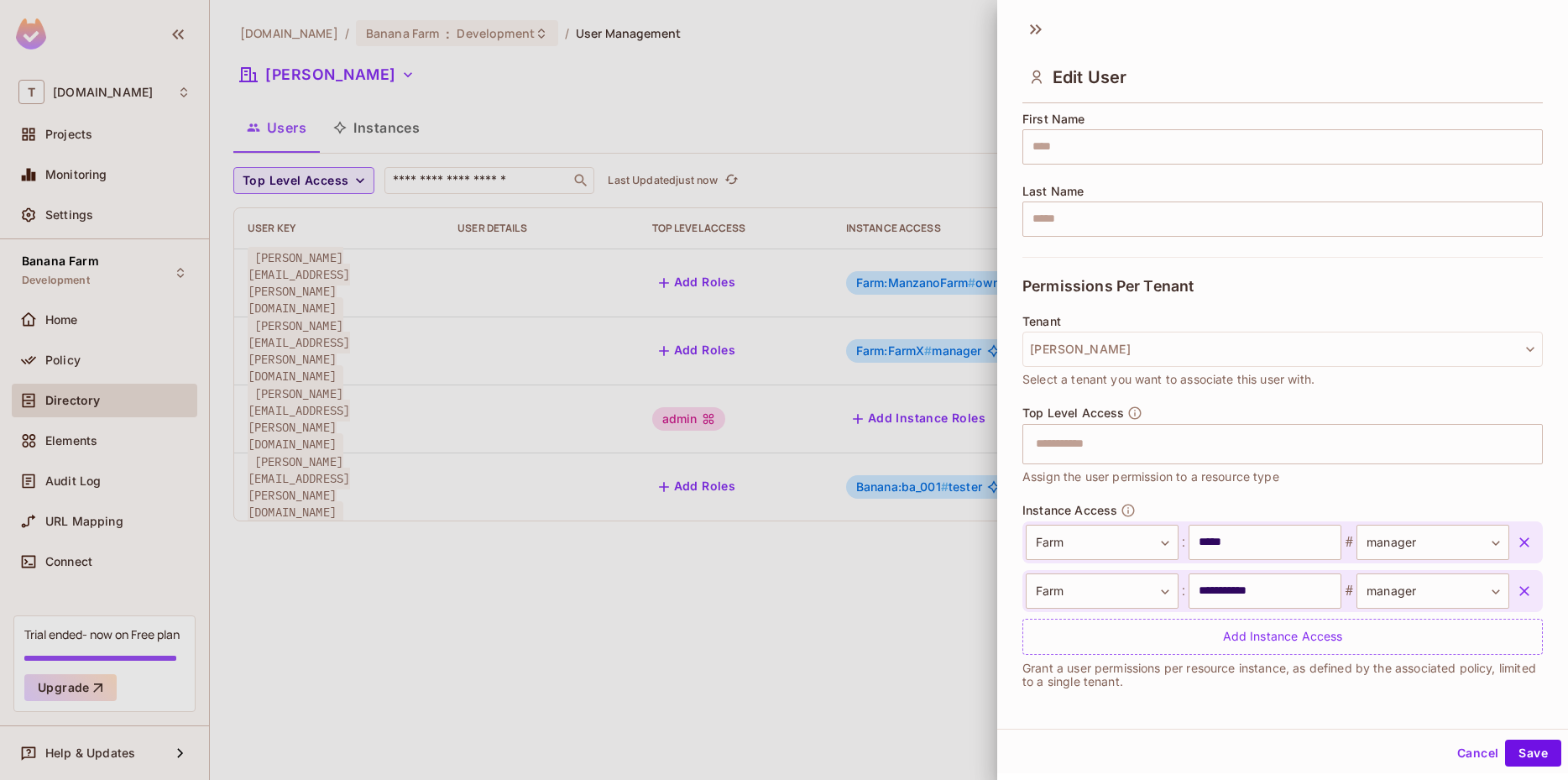
scroll to position [211, 0]
click at [1215, 646] on div "Add Instance Access" at bounding box center [1282, 635] width 520 height 36
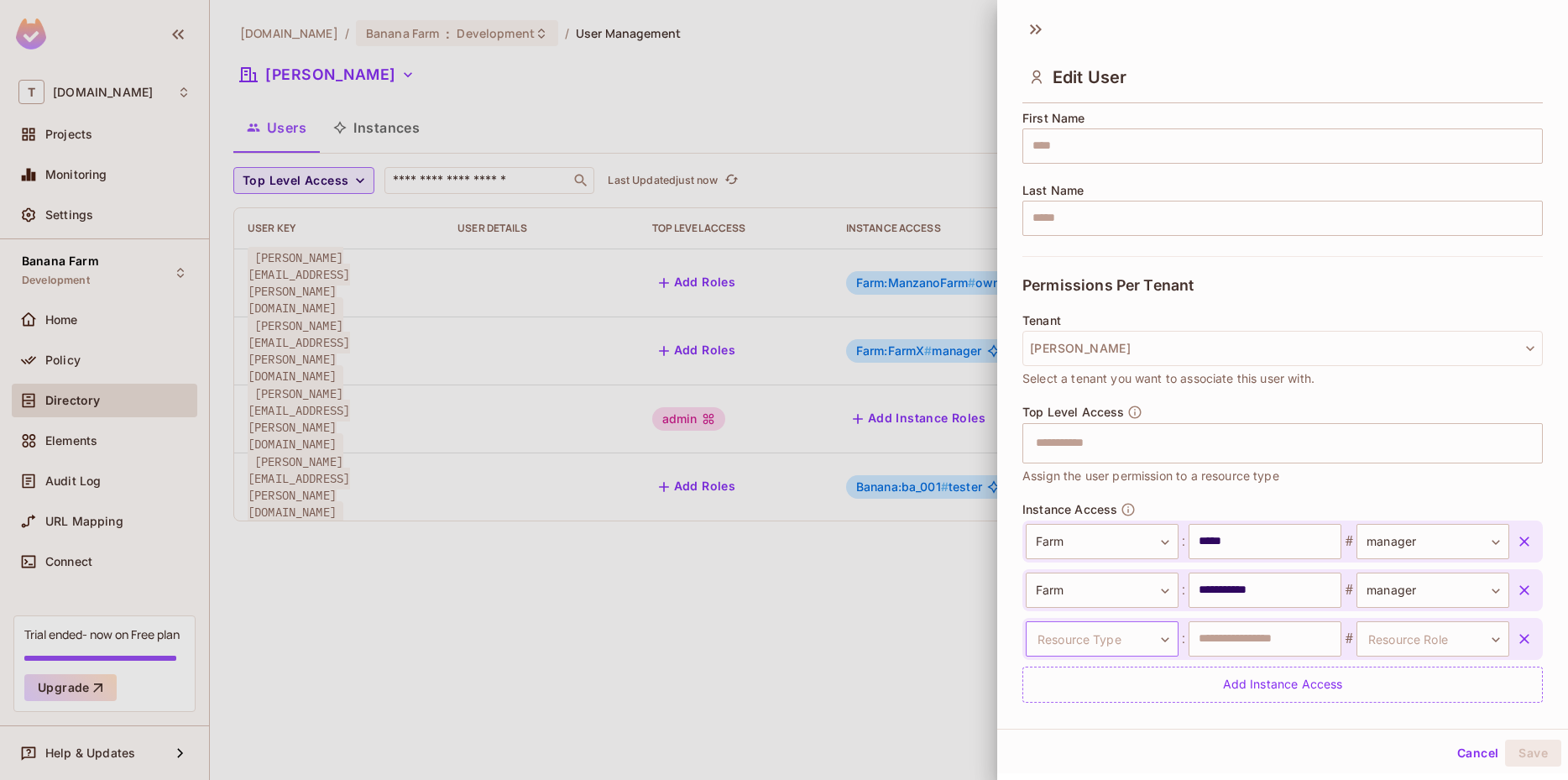
click at [1133, 639] on body "**********" at bounding box center [784, 390] width 1568 height 780
click at [1115, 684] on li "Banana" at bounding box center [1094, 684] width 155 height 30
click at [1201, 645] on input "text" at bounding box center [1265, 638] width 153 height 35
type input "***"
click at [1355, 633] on body "**********" at bounding box center [784, 390] width 1568 height 780
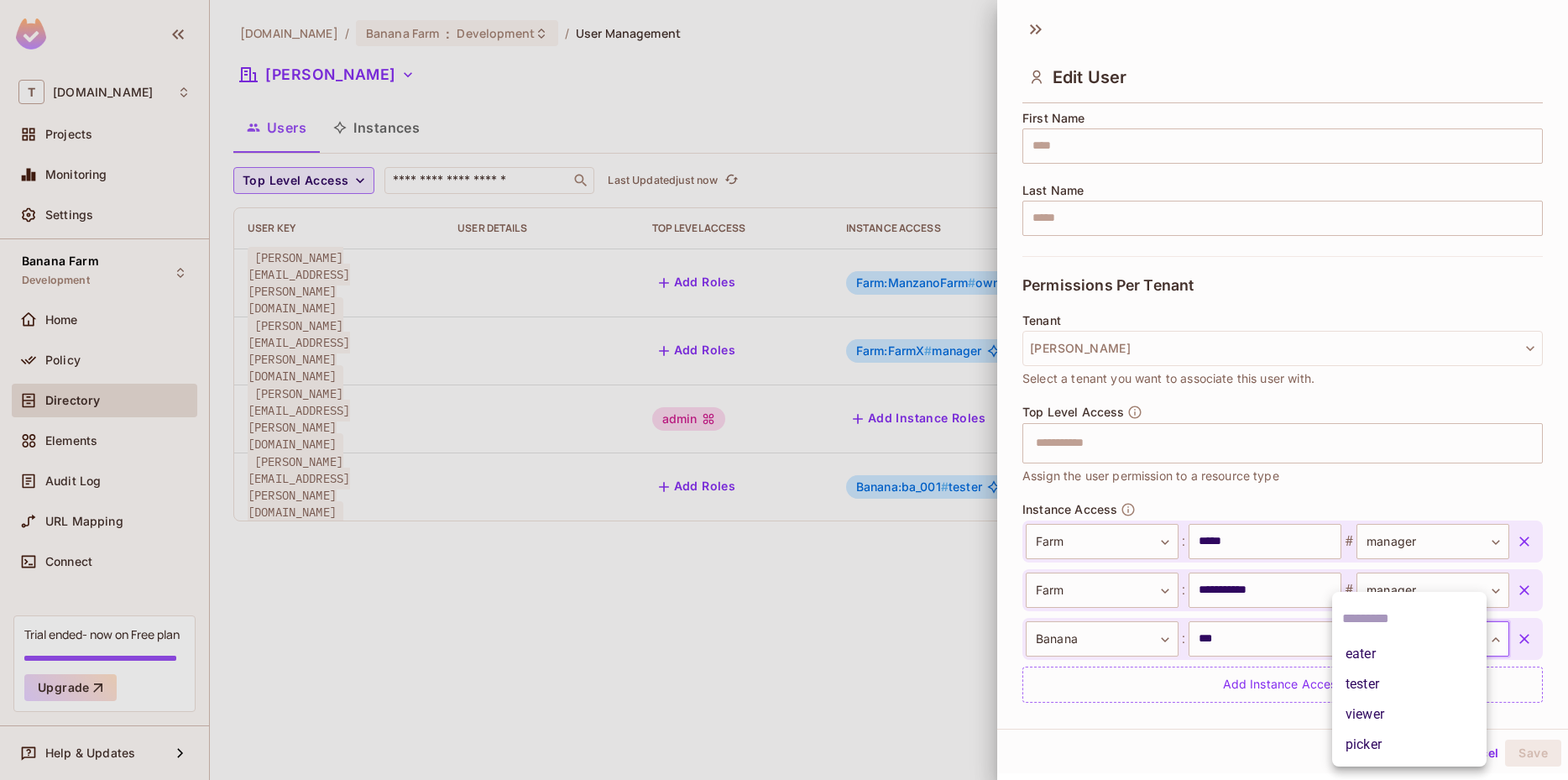
click at [1362, 689] on li "tester" at bounding box center [1408, 684] width 155 height 30
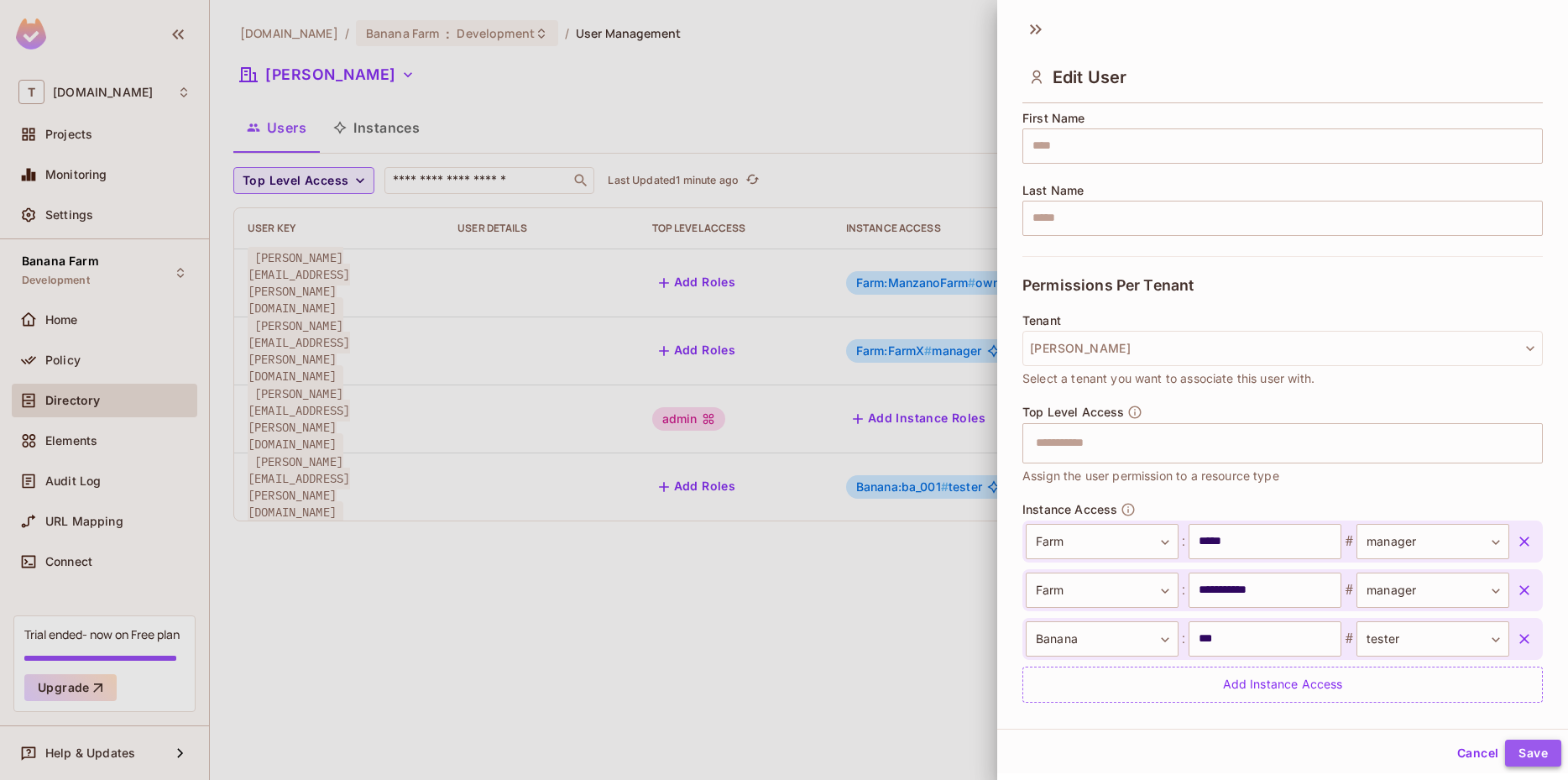
click at [1511, 749] on button "Save" at bounding box center [1533, 753] width 56 height 27
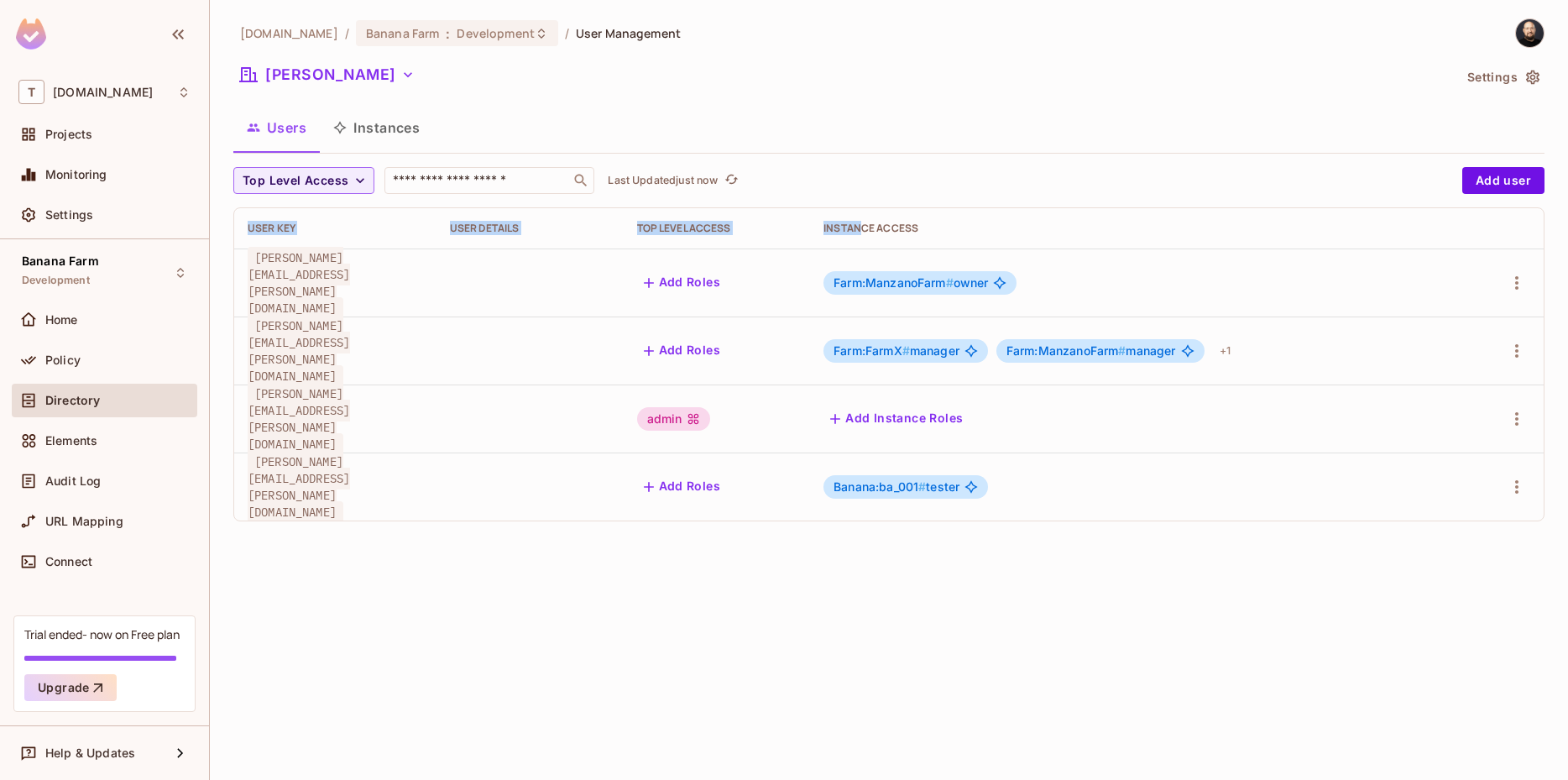
drag, startPoint x: 858, startPoint y: 227, endPoint x: 946, endPoint y: 479, distance: 266.9
click at [946, 479] on div "Top Level Access ​ Last Updated just now Add user User Key User Details Top Lev…" at bounding box center [889, 351] width 1311 height 368
click at [407, 118] on button "Instances" at bounding box center [376, 127] width 113 height 42
